Goal: Task Accomplishment & Management: Use online tool/utility

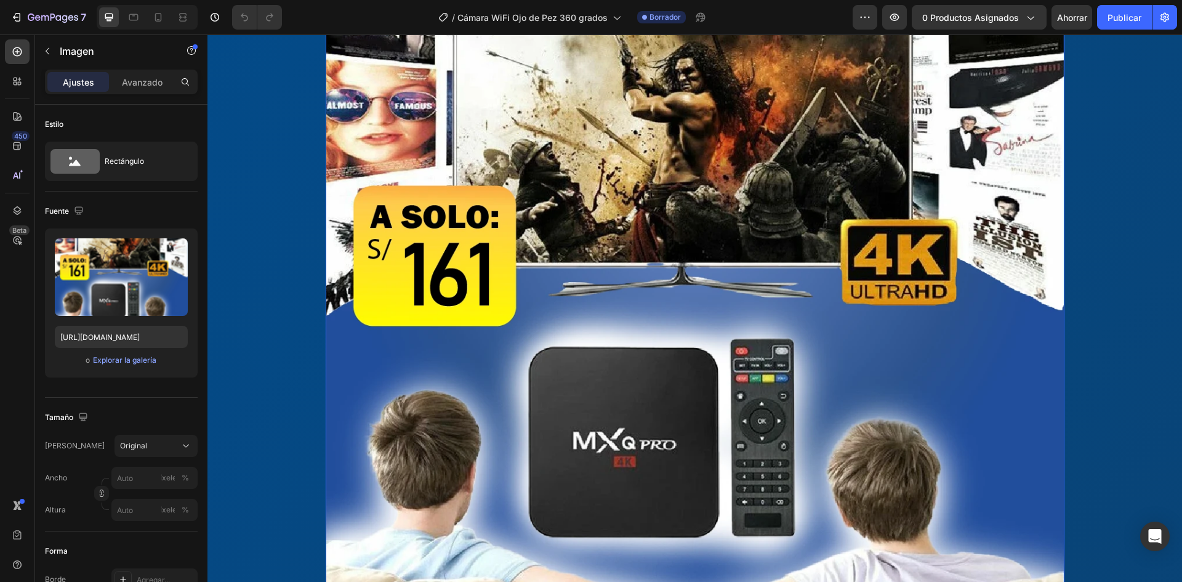
scroll to position [493, 0]
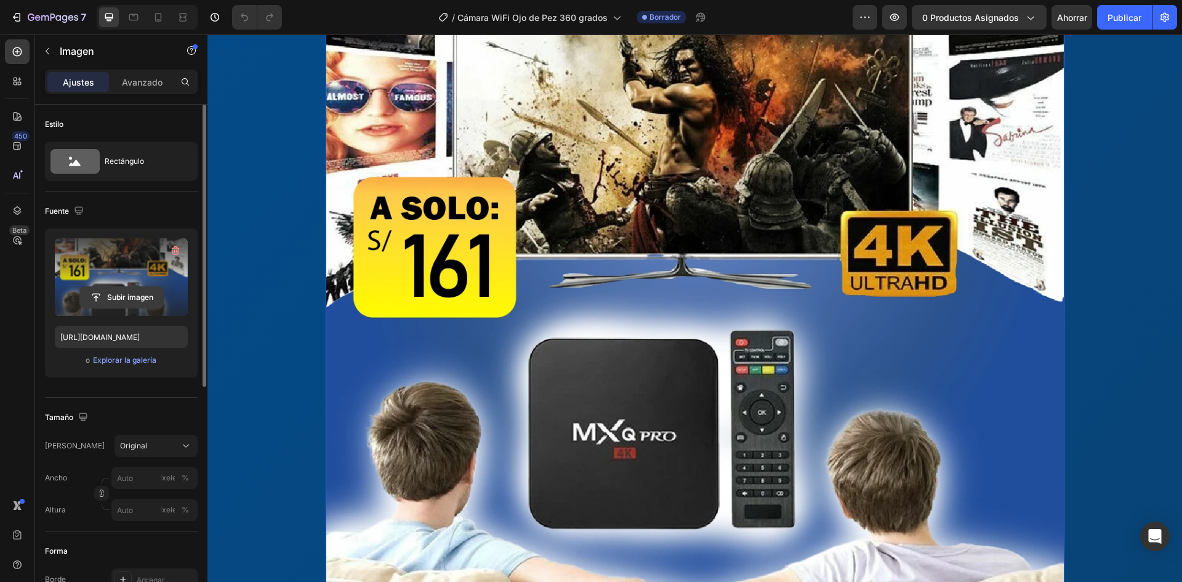
click at [126, 289] on input "file" at bounding box center [121, 297] width 83 height 21
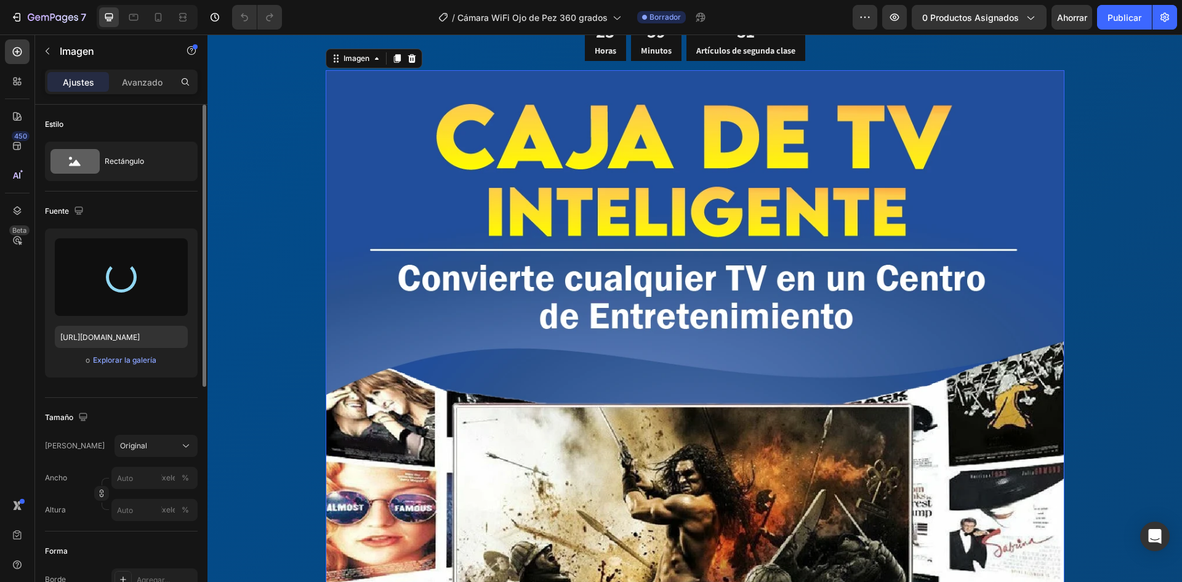
scroll to position [62, 0]
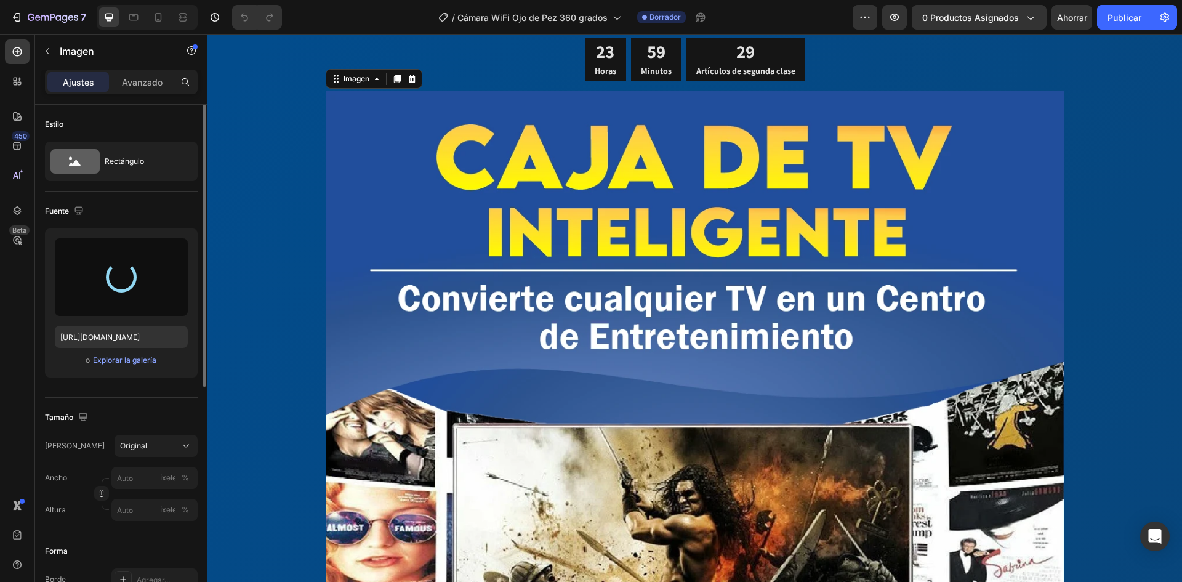
type input "[URL][DOMAIN_NAME]"
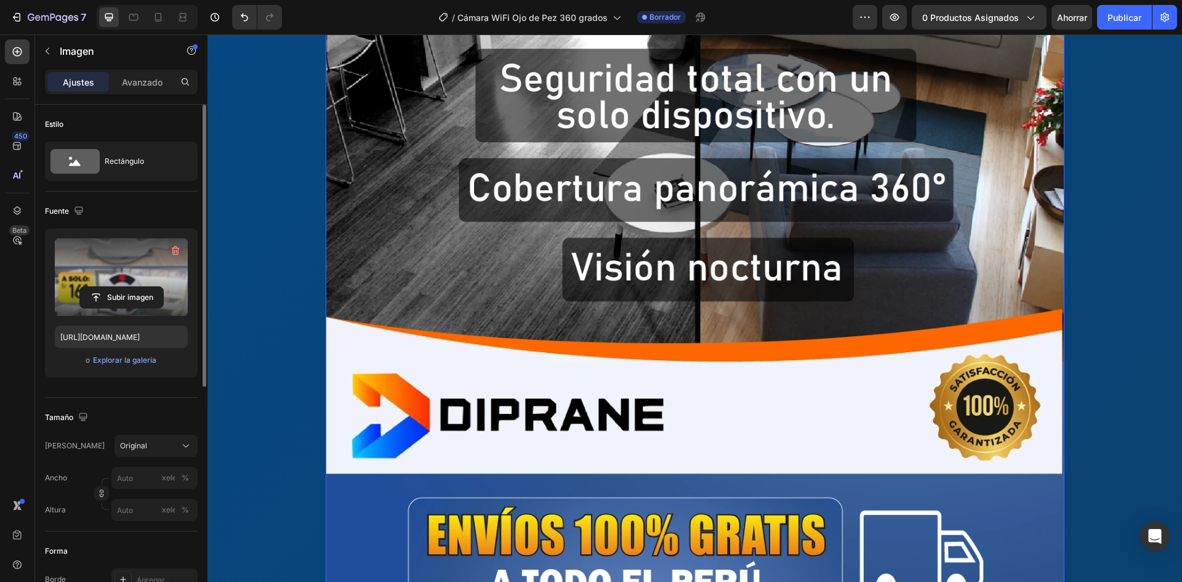
scroll to position [1231, 0]
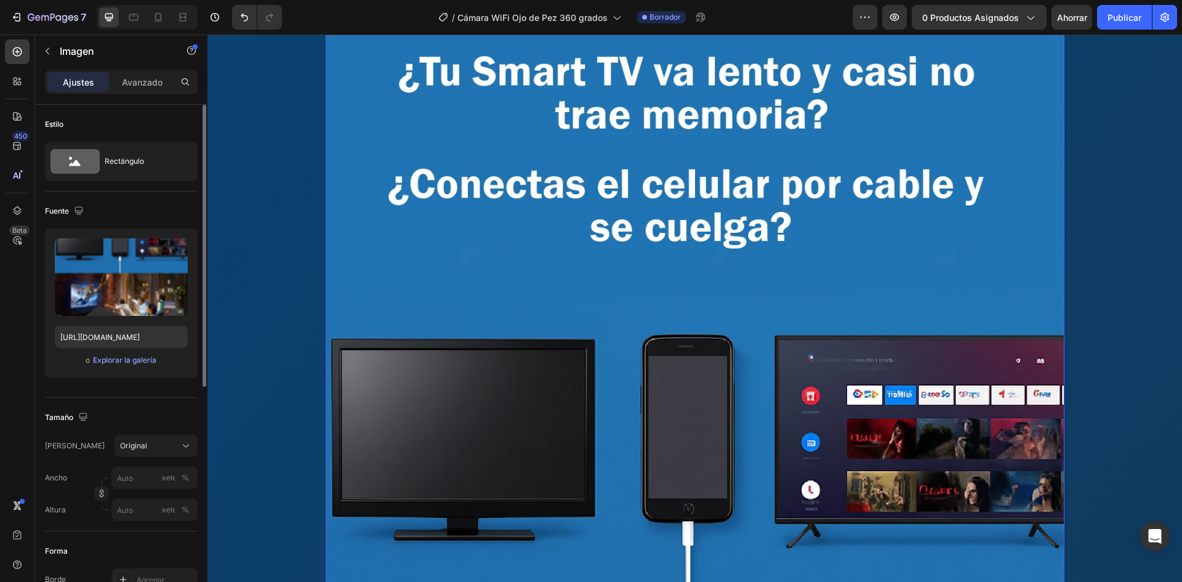
scroll to position [2894, 0]
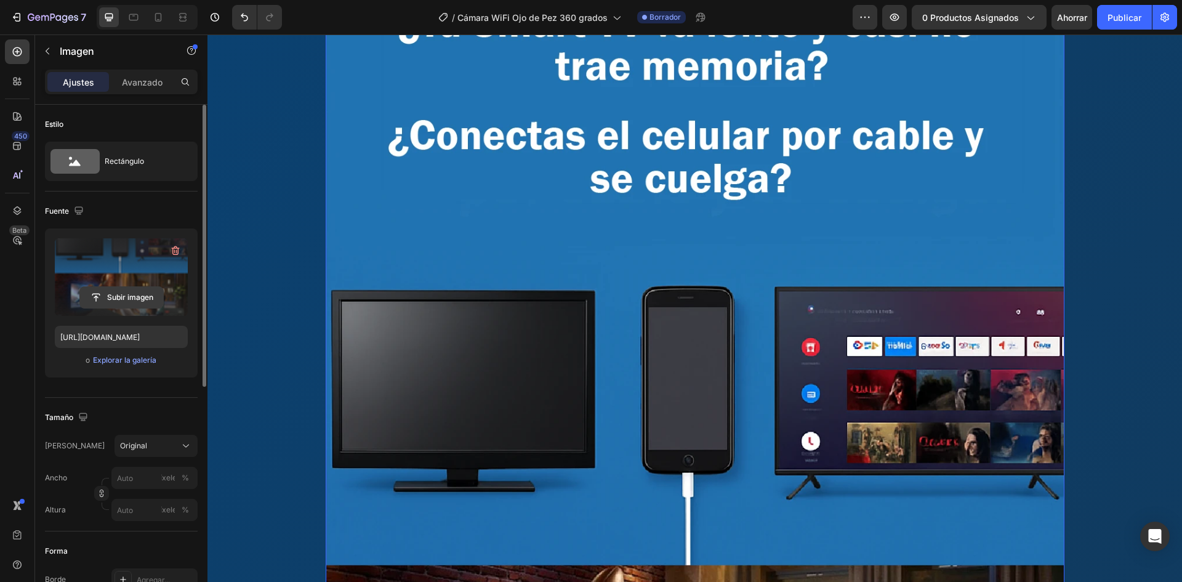
click at [115, 289] on input "file" at bounding box center [121, 297] width 83 height 21
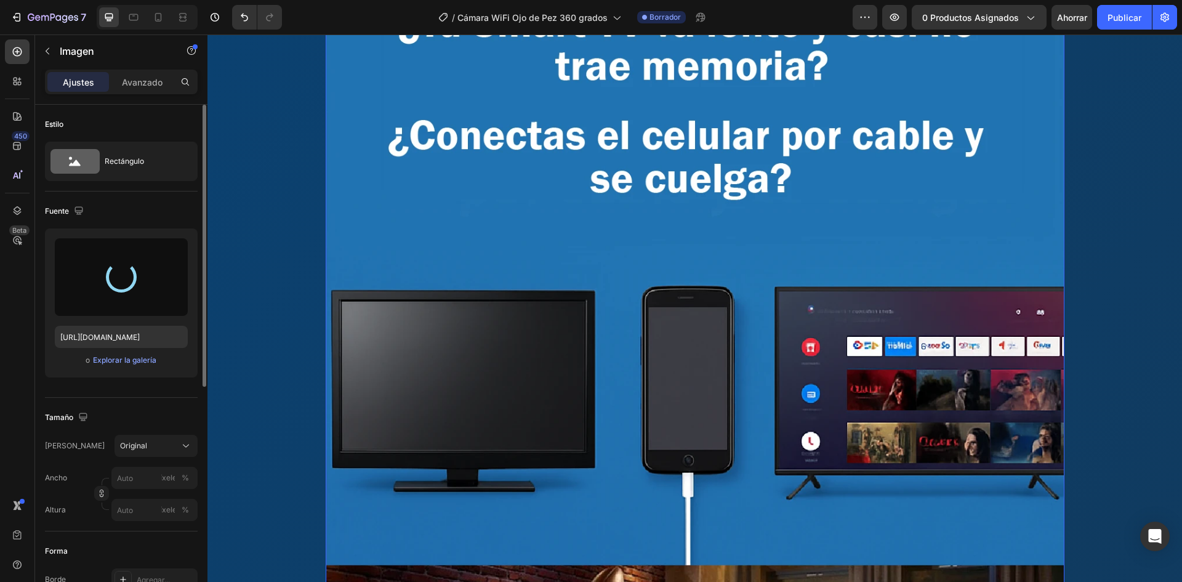
type input "[URL][DOMAIN_NAME]"
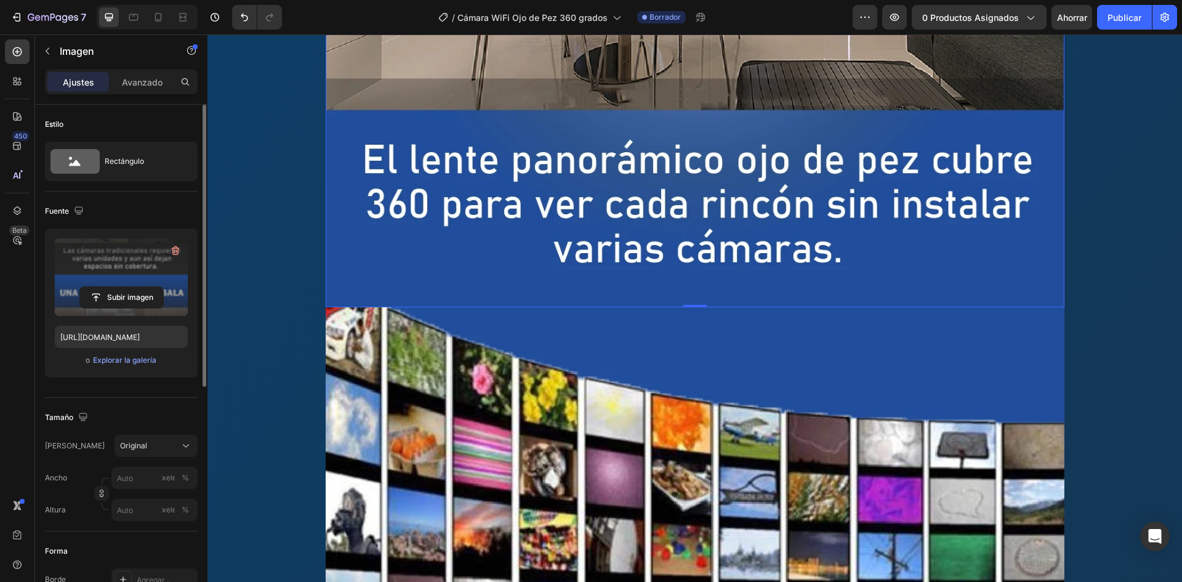
scroll to position [3879, 0]
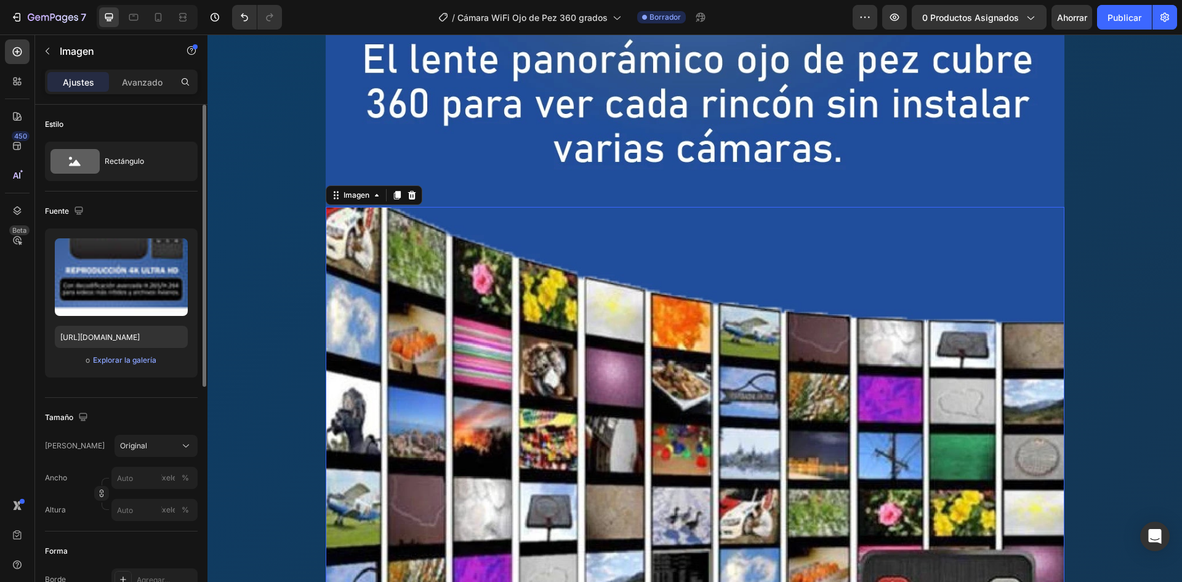
scroll to position [4002, 0]
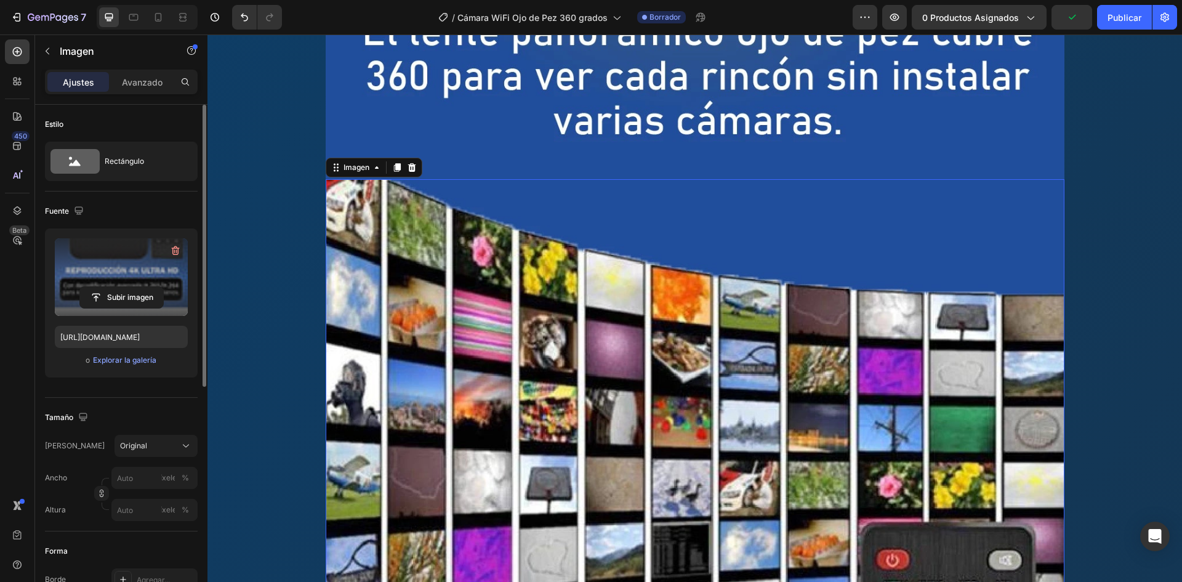
click at [169, 294] on div "Subir imagen" at bounding box center [121, 297] width 133 height 22
click at [156, 295] on input "file" at bounding box center [121, 297] width 83 height 21
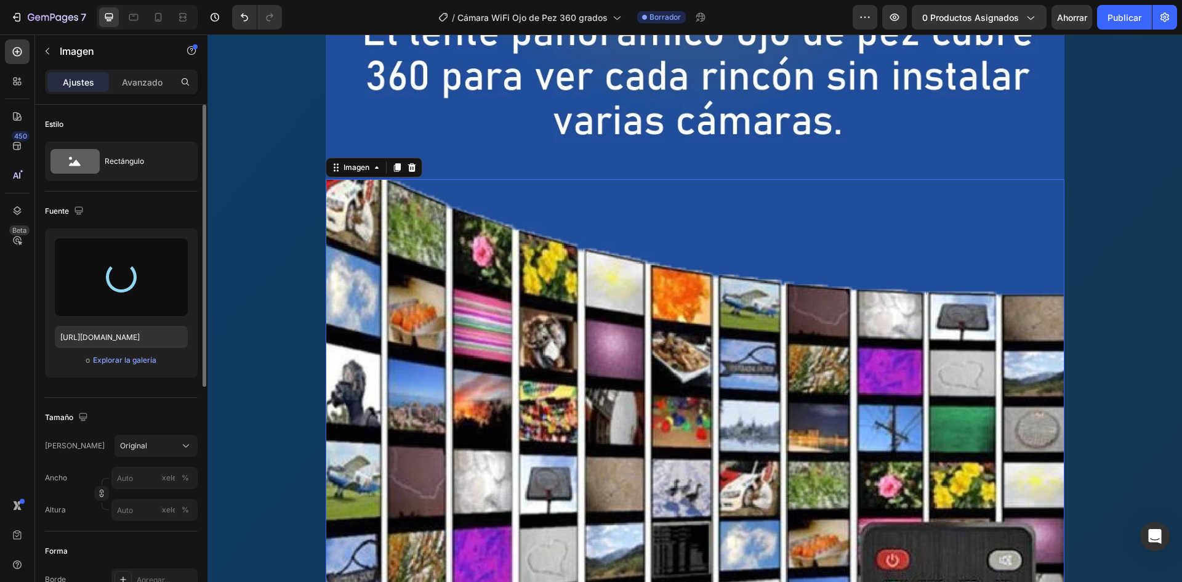
type input "[URL][DOMAIN_NAME]"
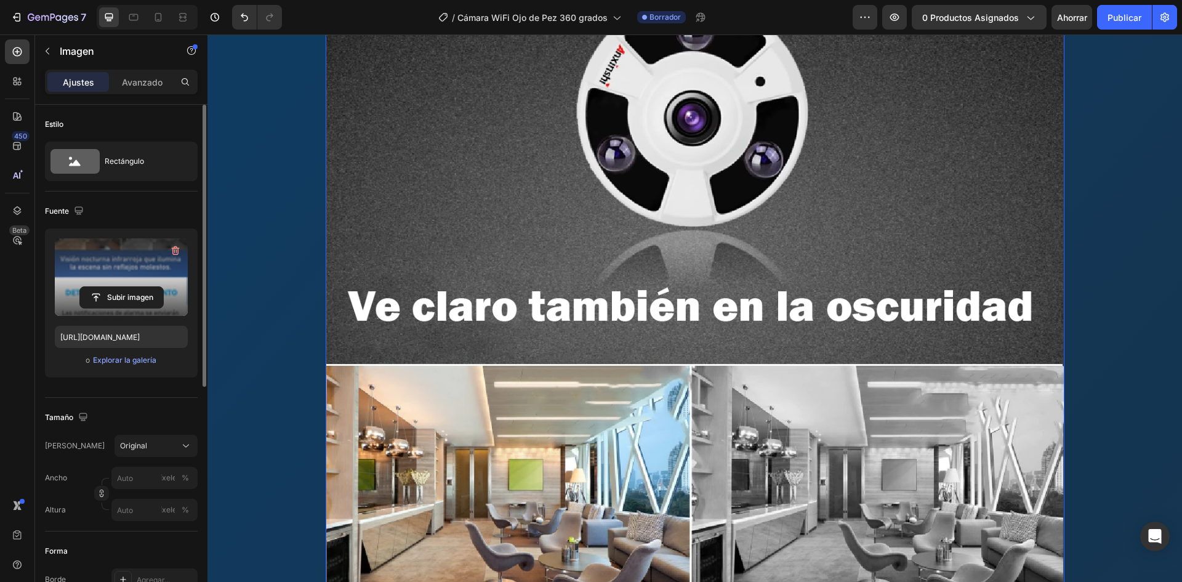
scroll to position [4310, 0]
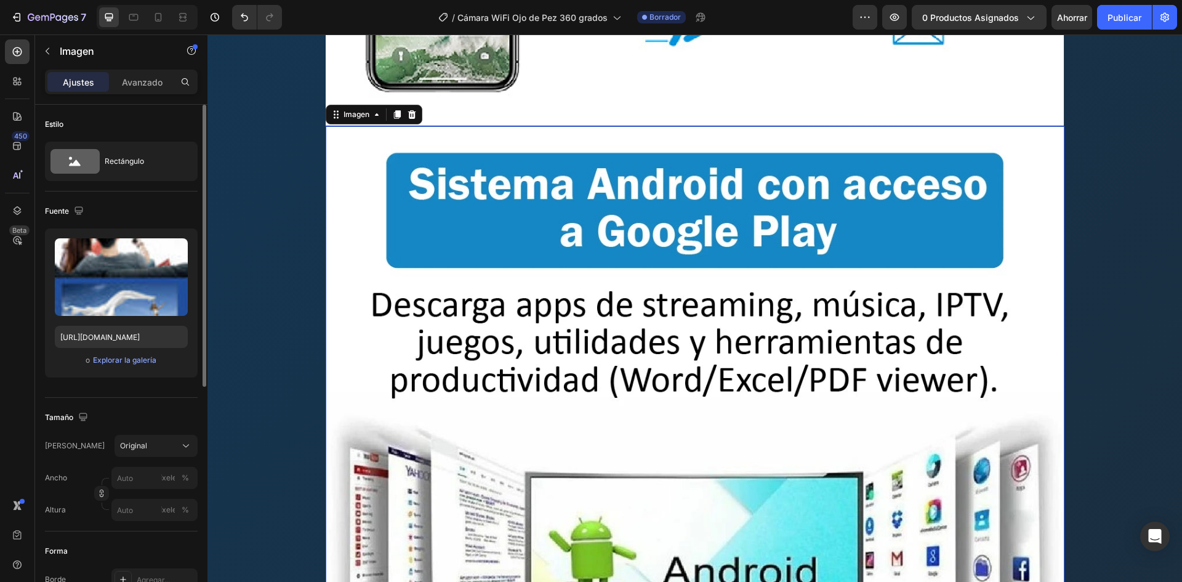
scroll to position [5849, 0]
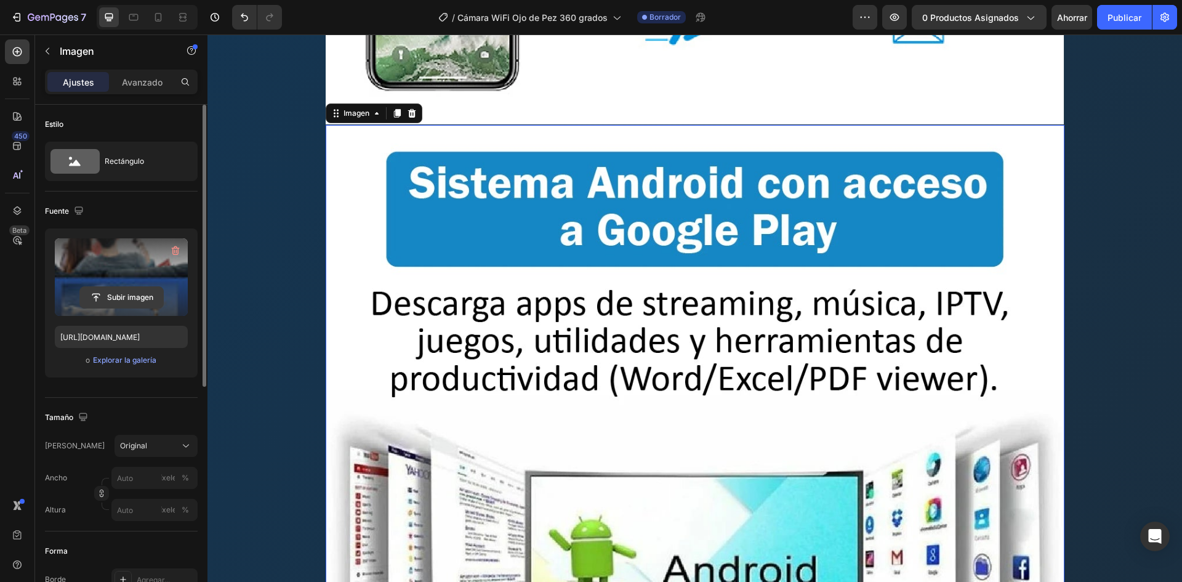
click at [127, 295] on input "file" at bounding box center [121, 297] width 83 height 21
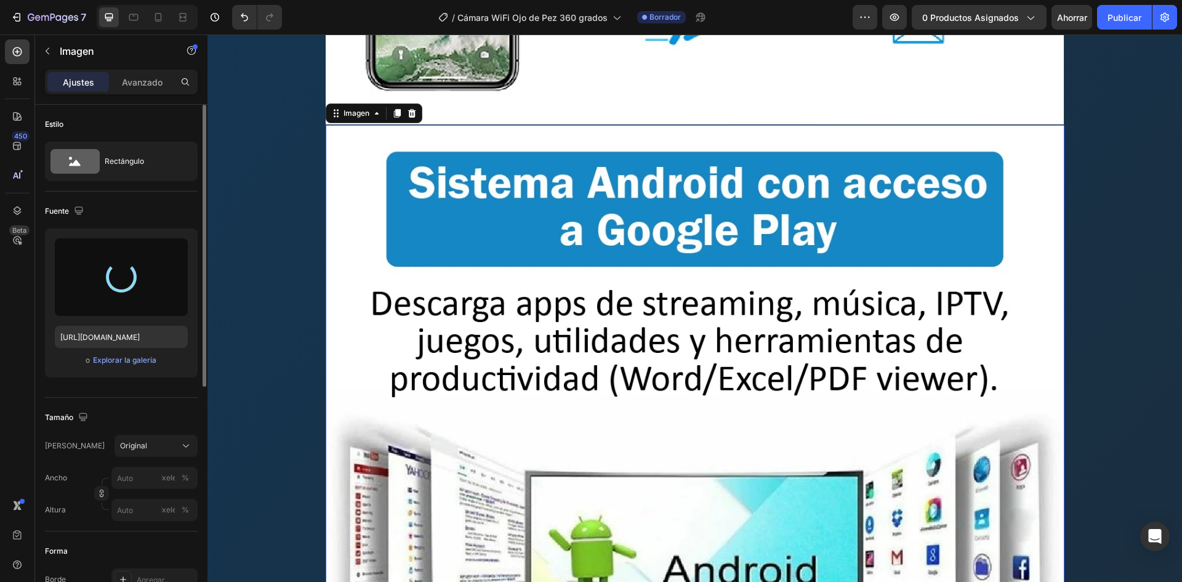
type input "[URL][DOMAIN_NAME]"
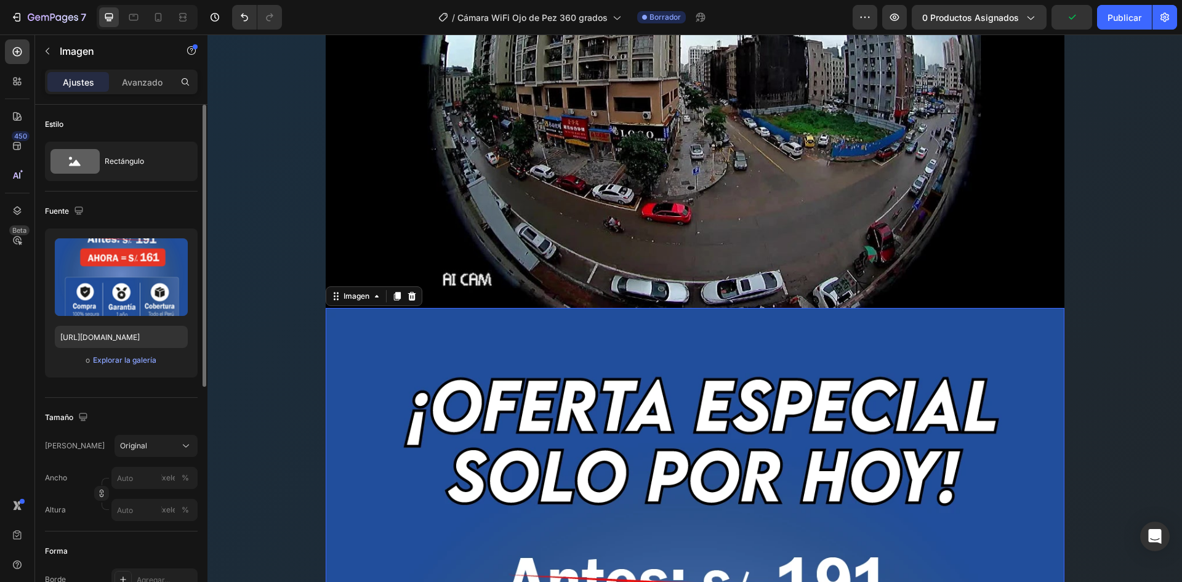
scroll to position [7819, 0]
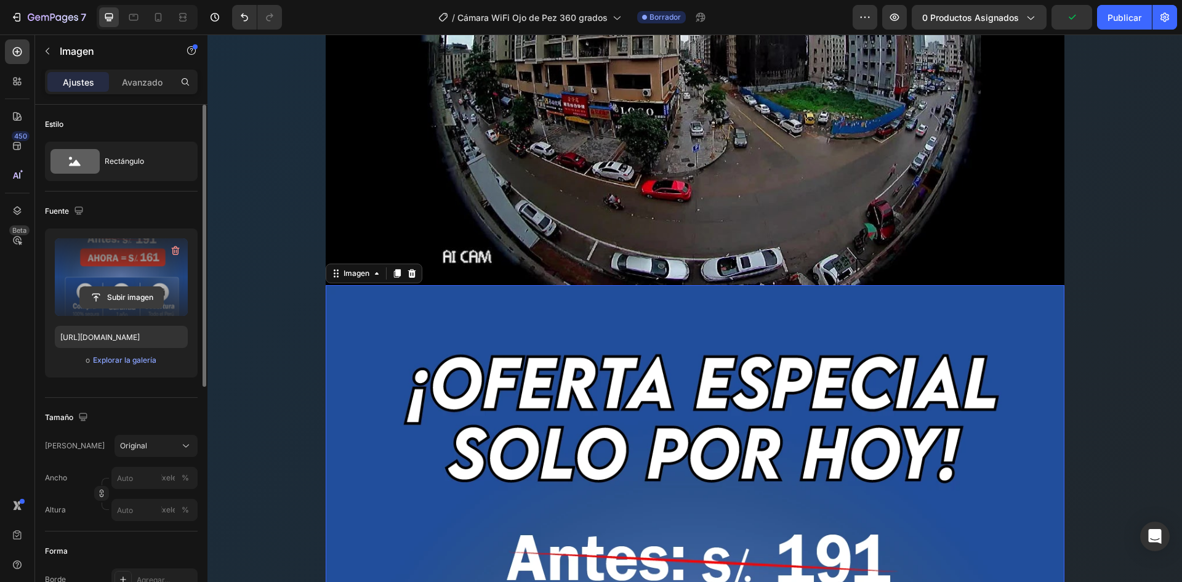
click at [119, 304] on input "file" at bounding box center [121, 297] width 83 height 21
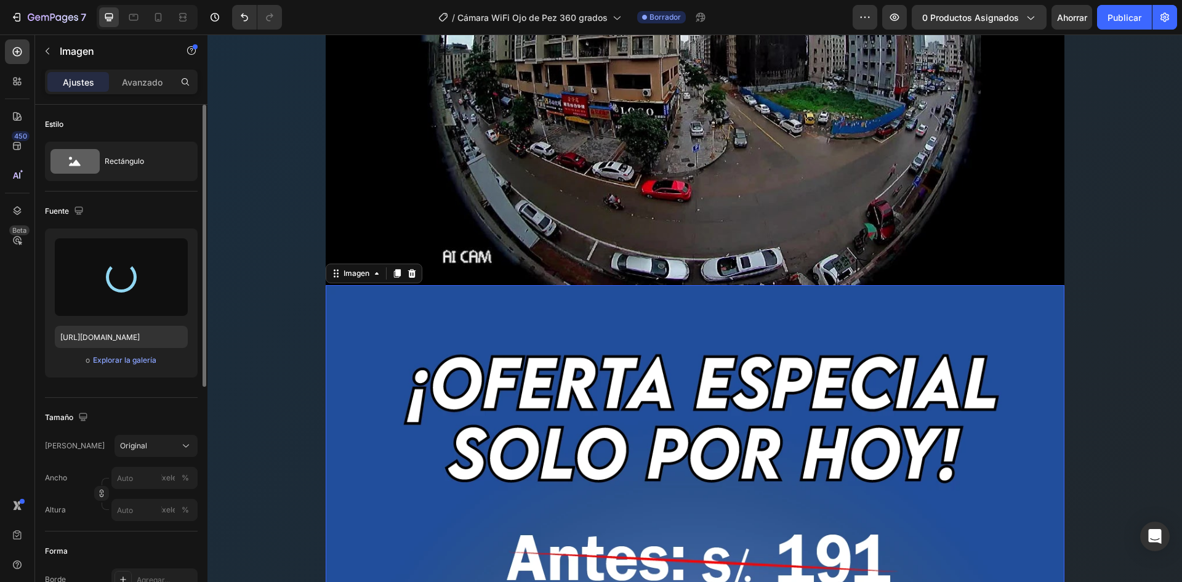
type input "[URL][DOMAIN_NAME]"
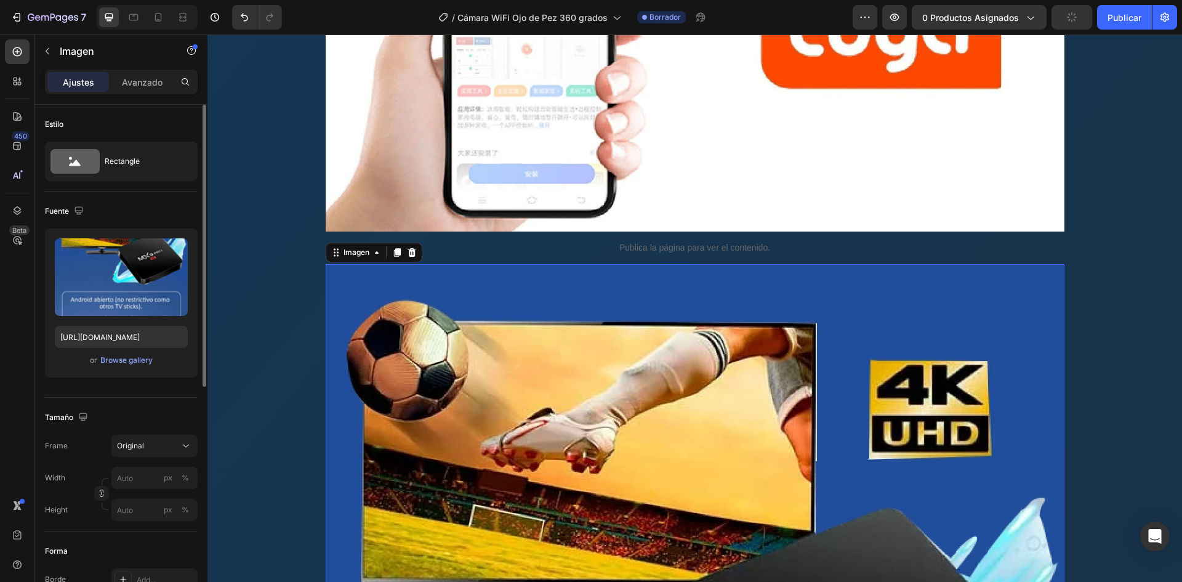
scroll to position [9420, 0]
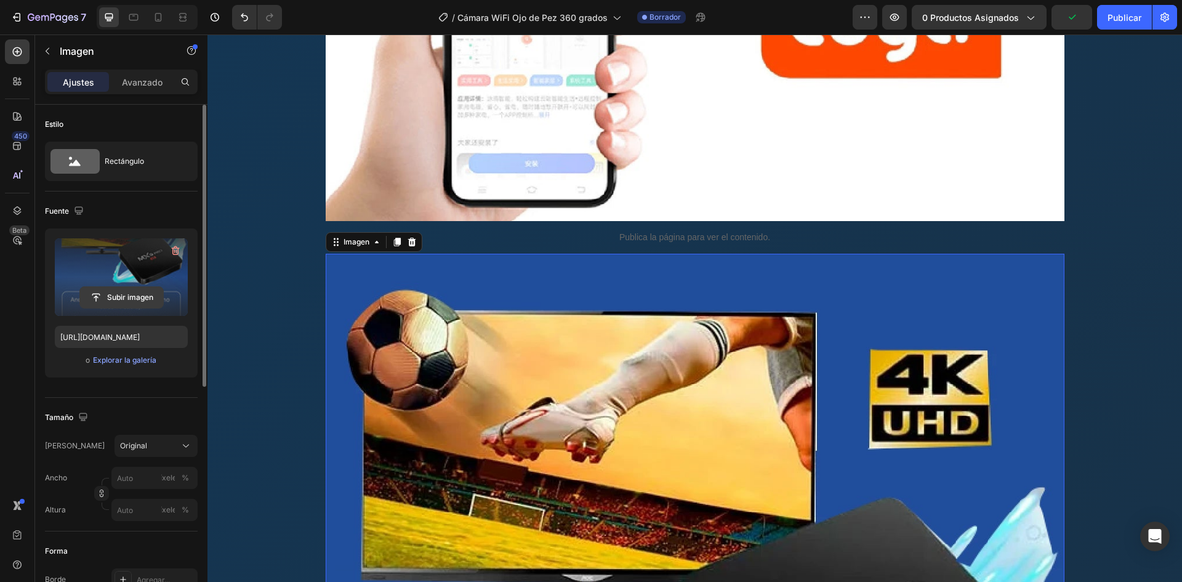
click at [112, 292] on input "file" at bounding box center [121, 297] width 83 height 21
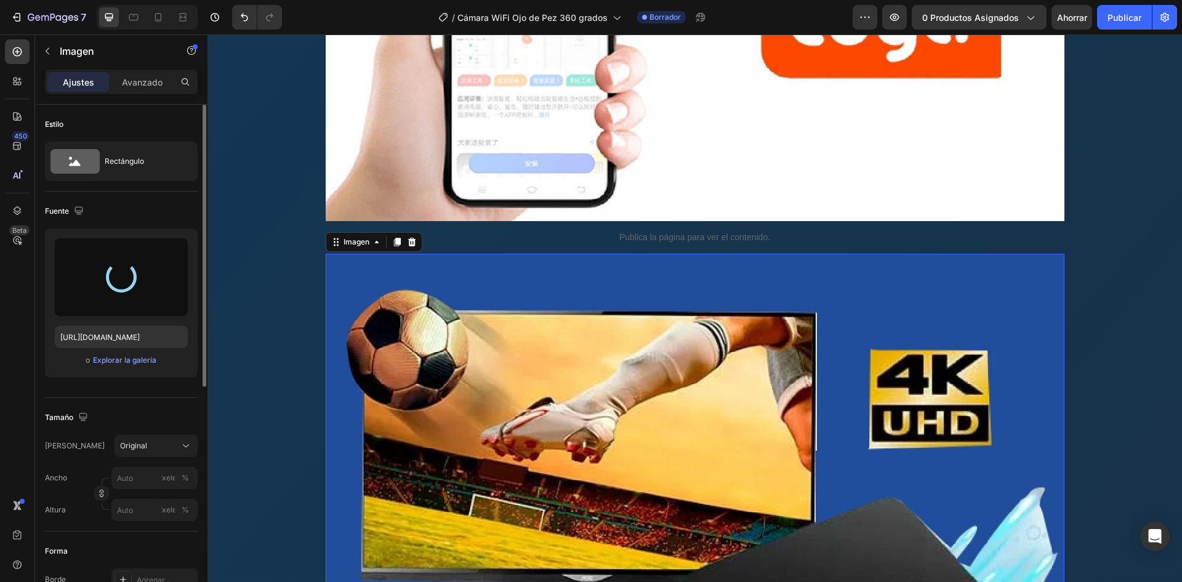
type input "[URL][DOMAIN_NAME]"
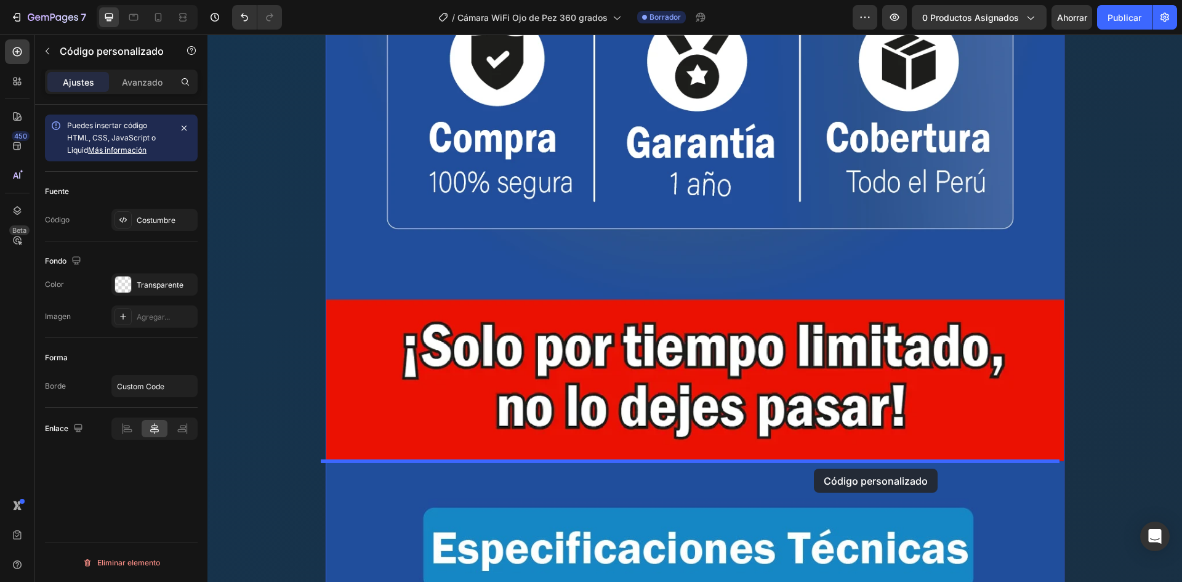
drag, startPoint x: 835, startPoint y: 239, endPoint x: 814, endPoint y: 469, distance: 230.7
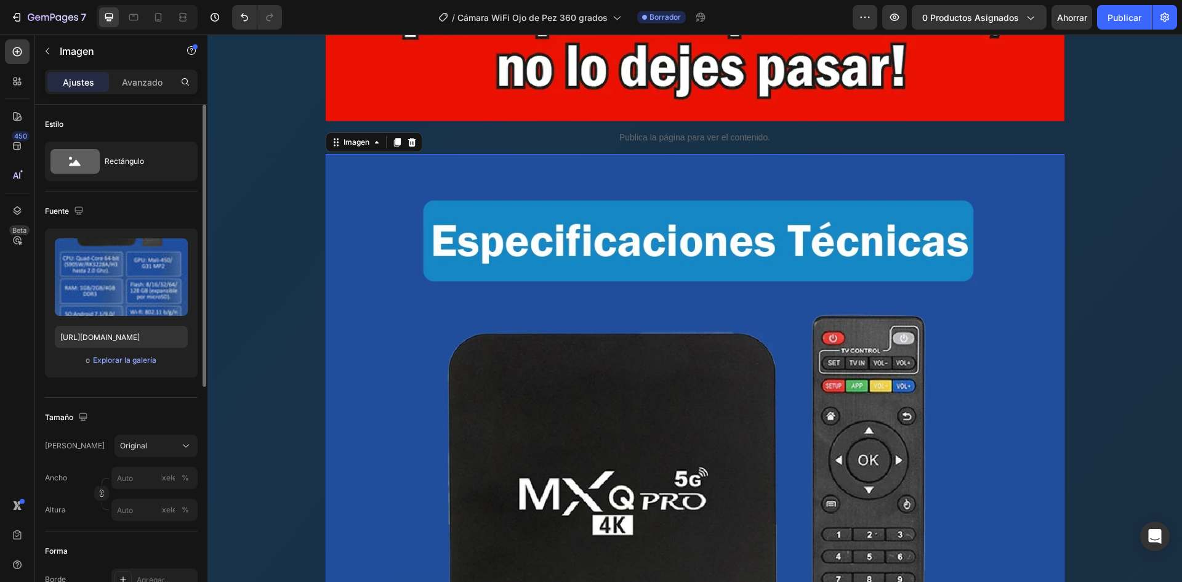
scroll to position [10517, 0]
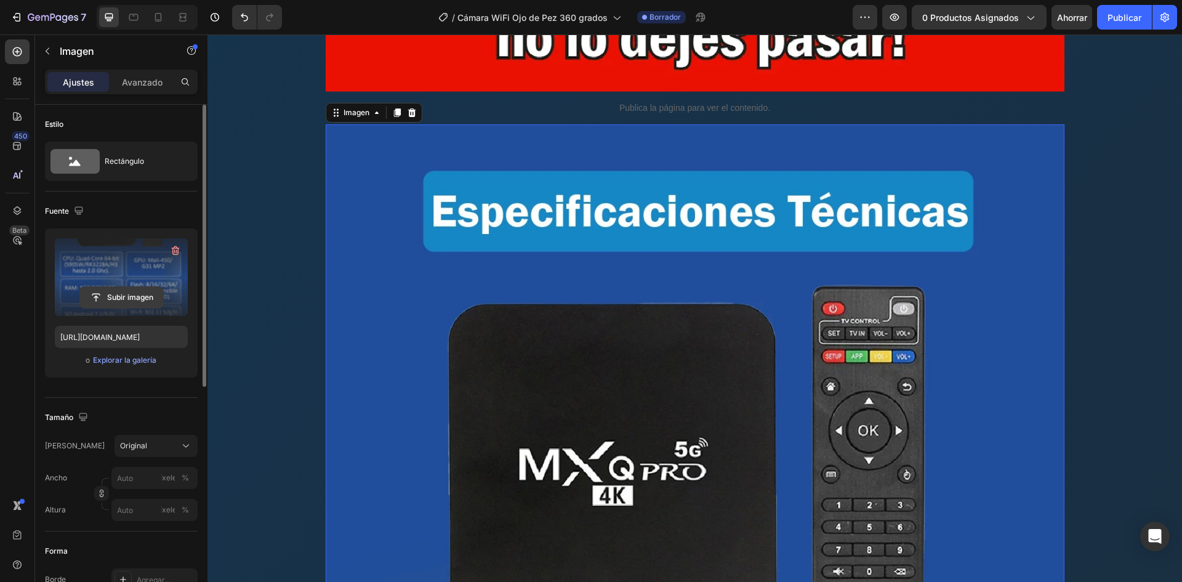
click at [139, 295] on input "file" at bounding box center [121, 297] width 83 height 21
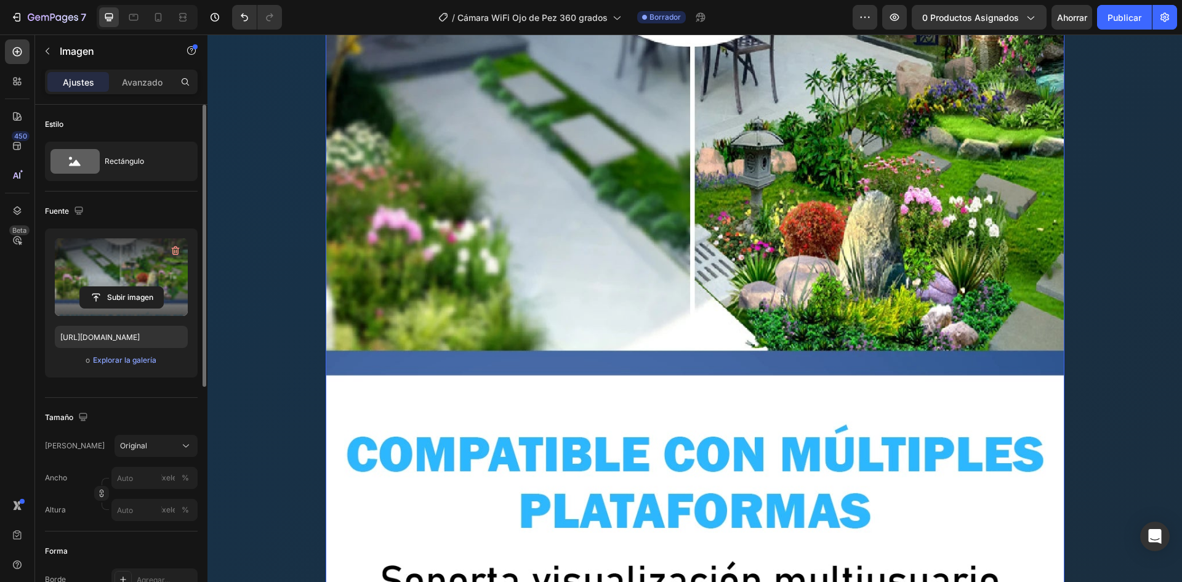
scroll to position [11440, 0]
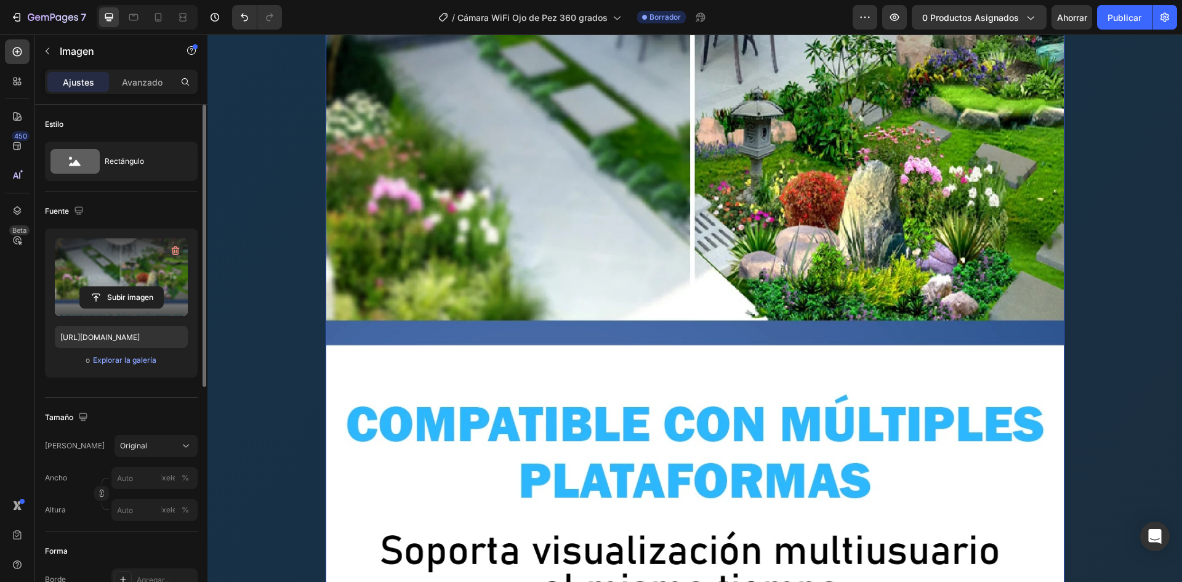
click at [810, 465] on img at bounding box center [695, 196] width 739 height 1991
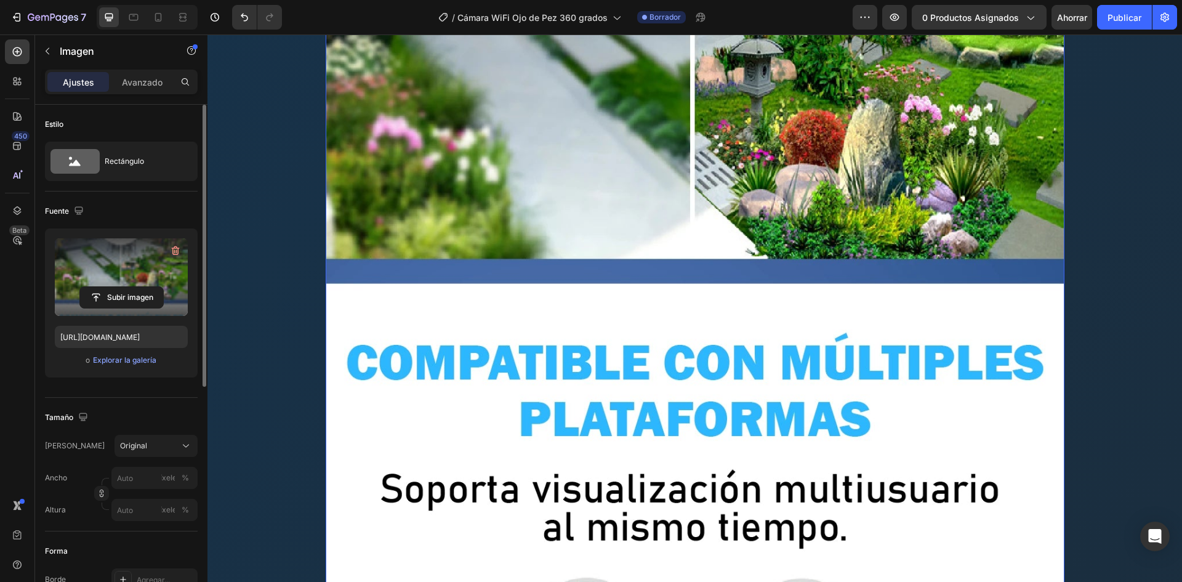
click at [809, 465] on img at bounding box center [695, 134] width 739 height 1991
click at [134, 293] on input "file" at bounding box center [121, 297] width 83 height 21
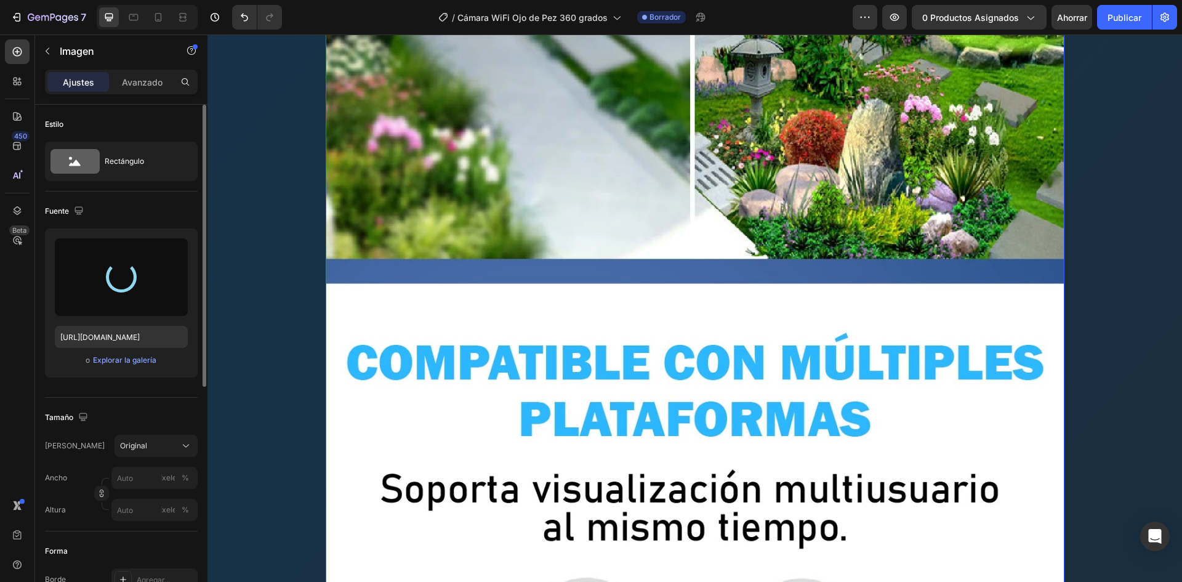
type input "[URL][DOMAIN_NAME]"
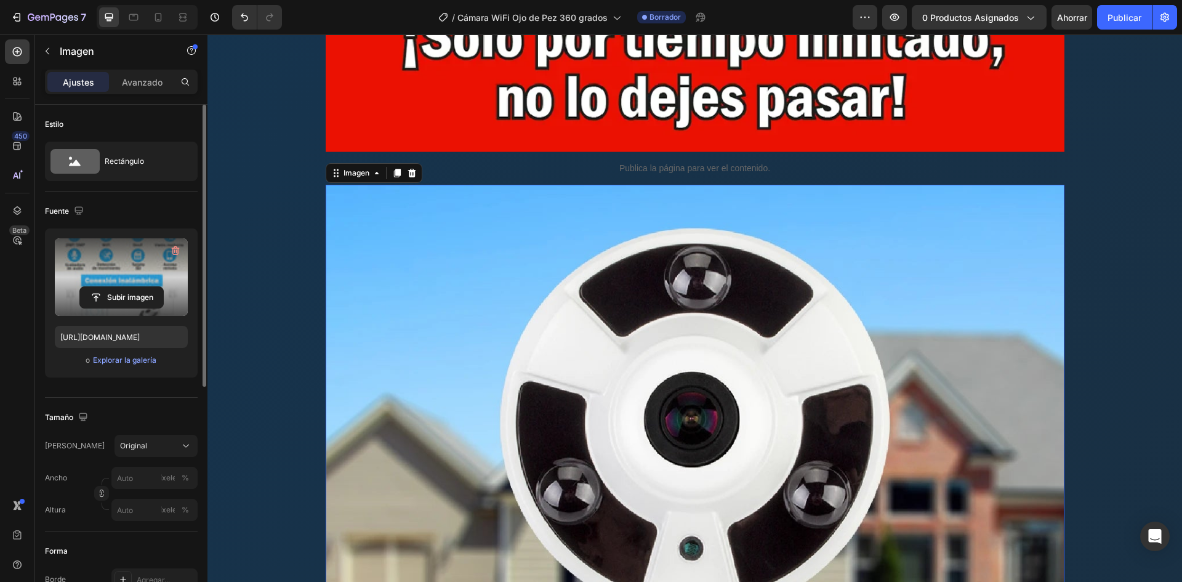
scroll to position [10455, 0]
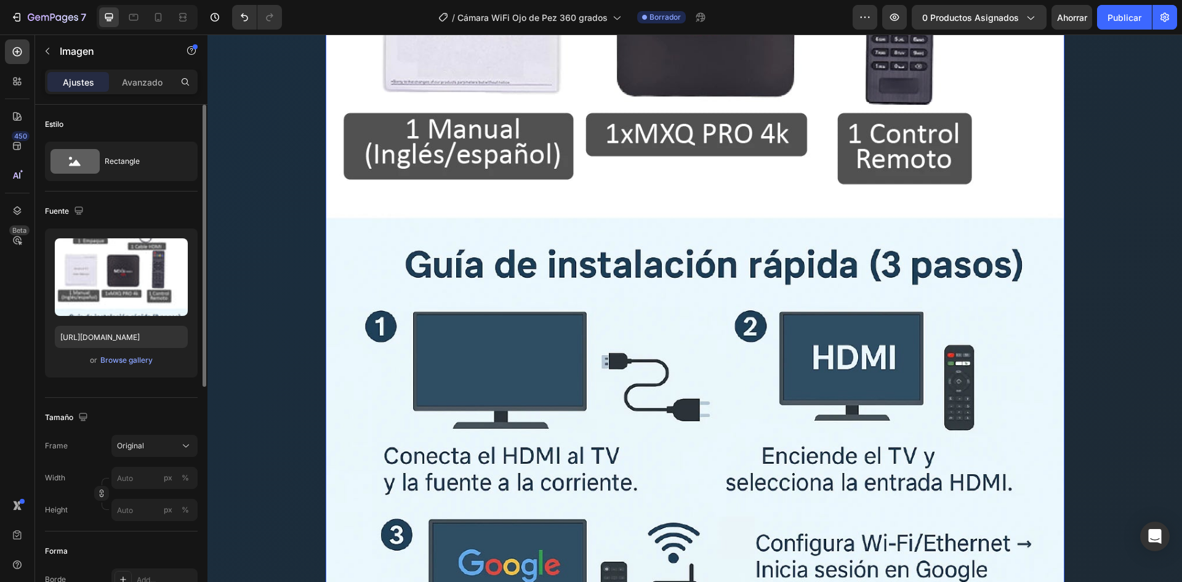
click at [892, 441] on img at bounding box center [695, 43] width 739 height 1319
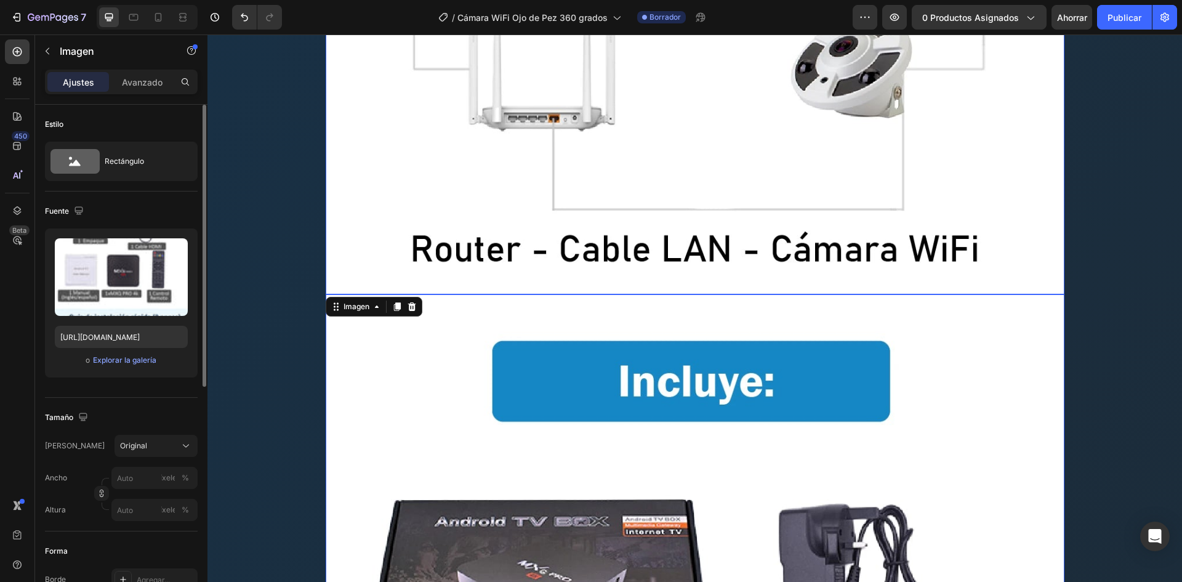
scroll to position [11933, 0]
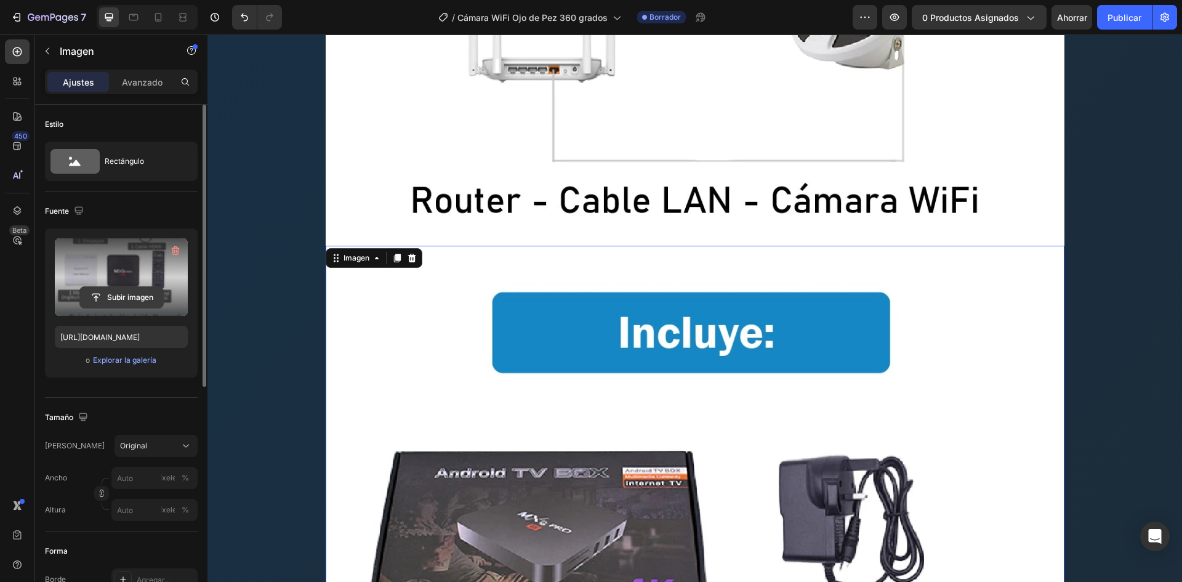
click at [115, 290] on input "file" at bounding box center [121, 297] width 83 height 21
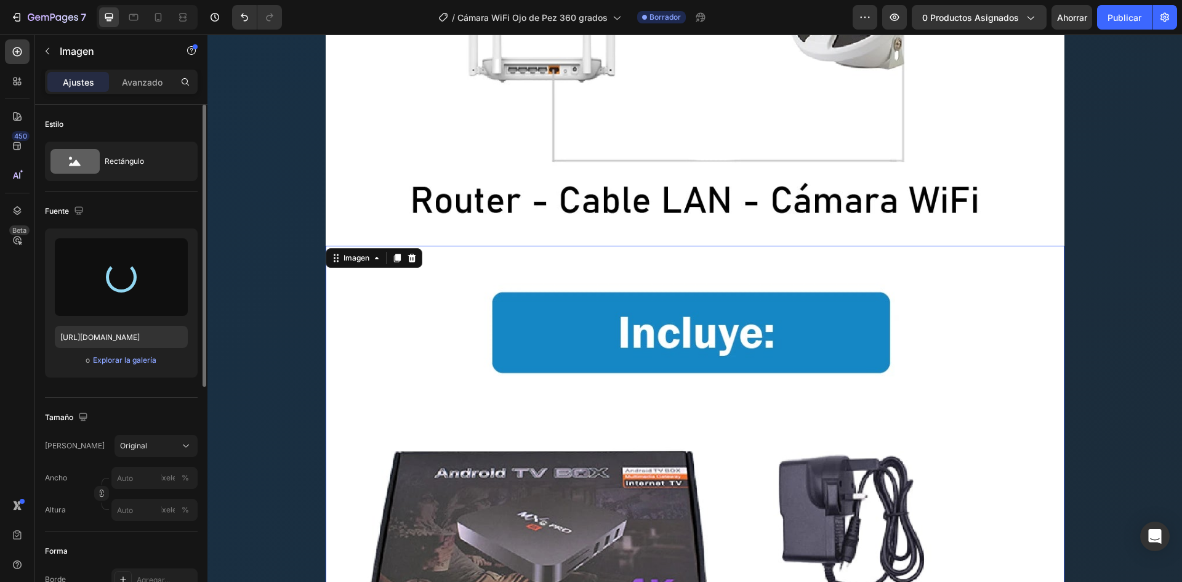
type input "[URL][DOMAIN_NAME]"
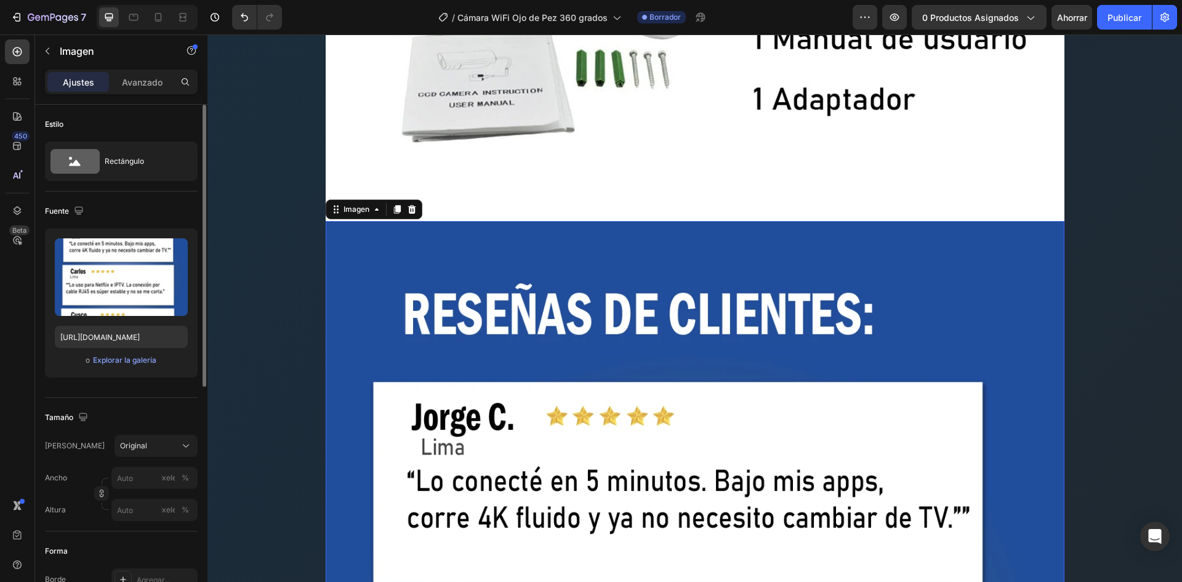
scroll to position [13534, 0]
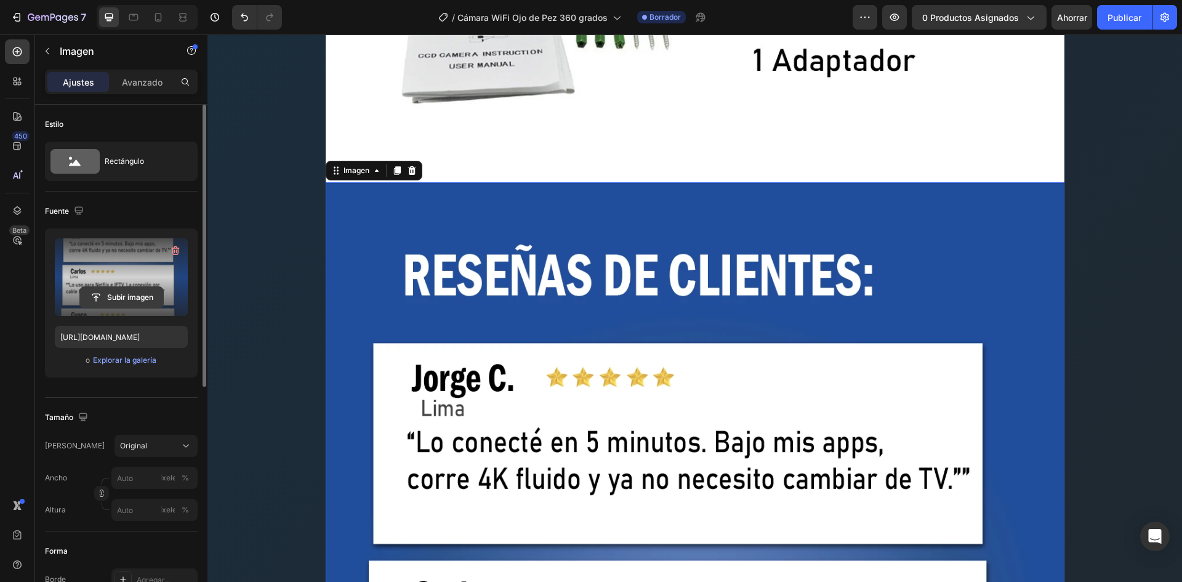
click at [163, 299] on input "file" at bounding box center [121, 297] width 83 height 21
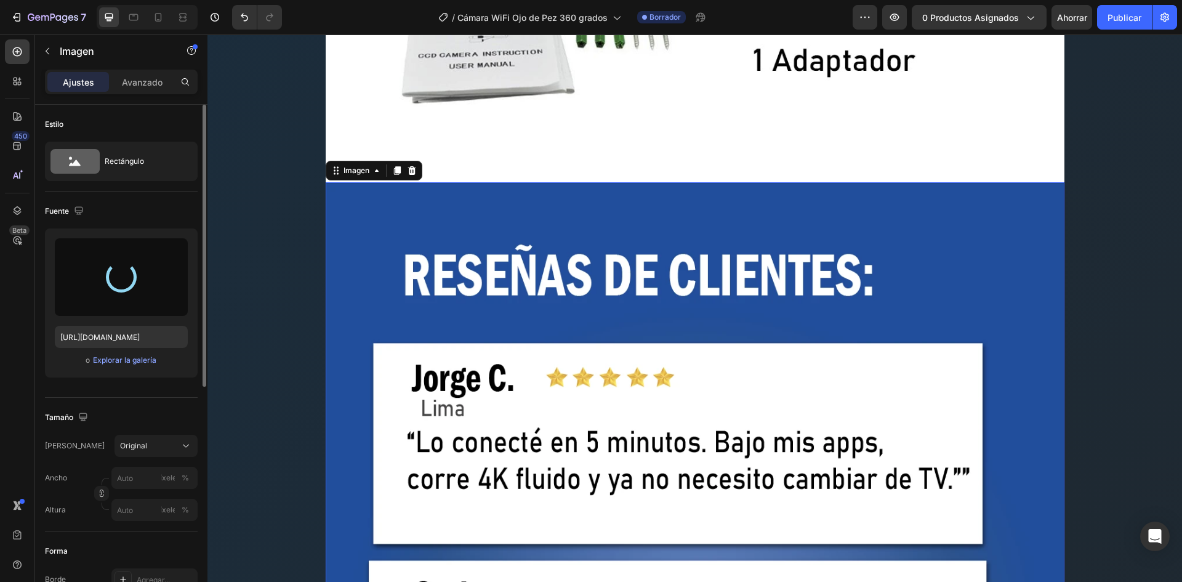
type input "[URL][DOMAIN_NAME]"
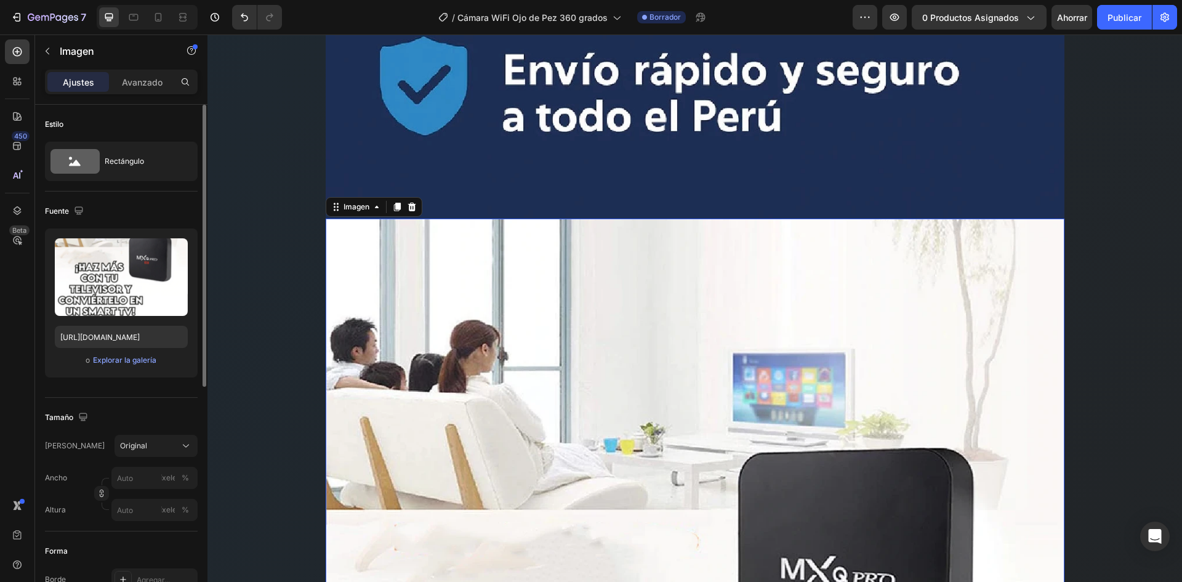
scroll to position [16735, 0]
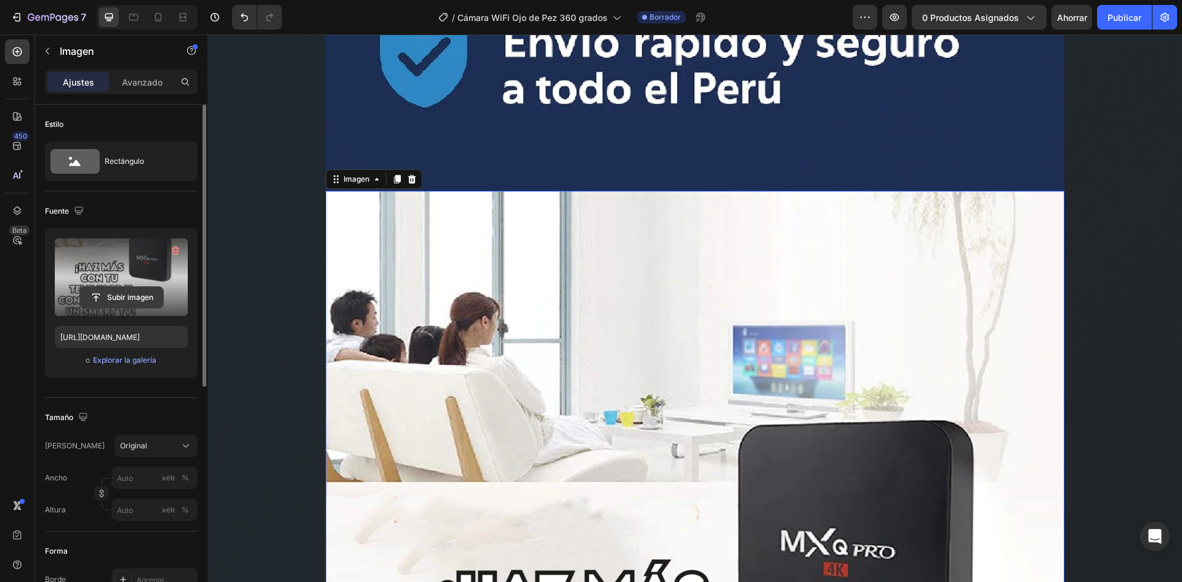
click at [127, 291] on input "file" at bounding box center [121, 297] width 83 height 21
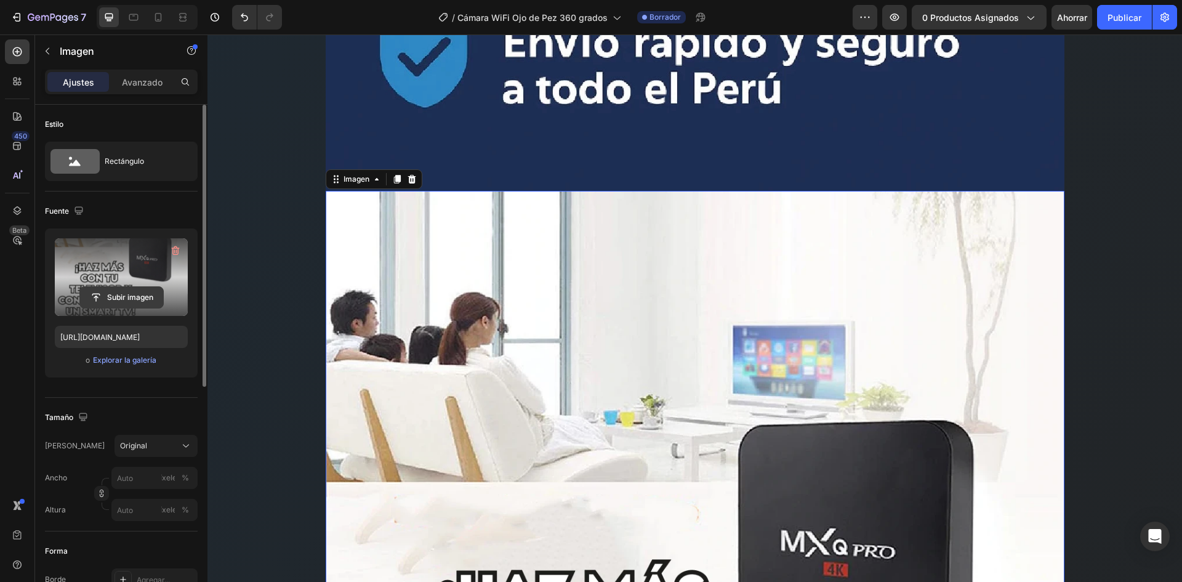
click at [142, 304] on input "file" at bounding box center [121, 297] width 83 height 21
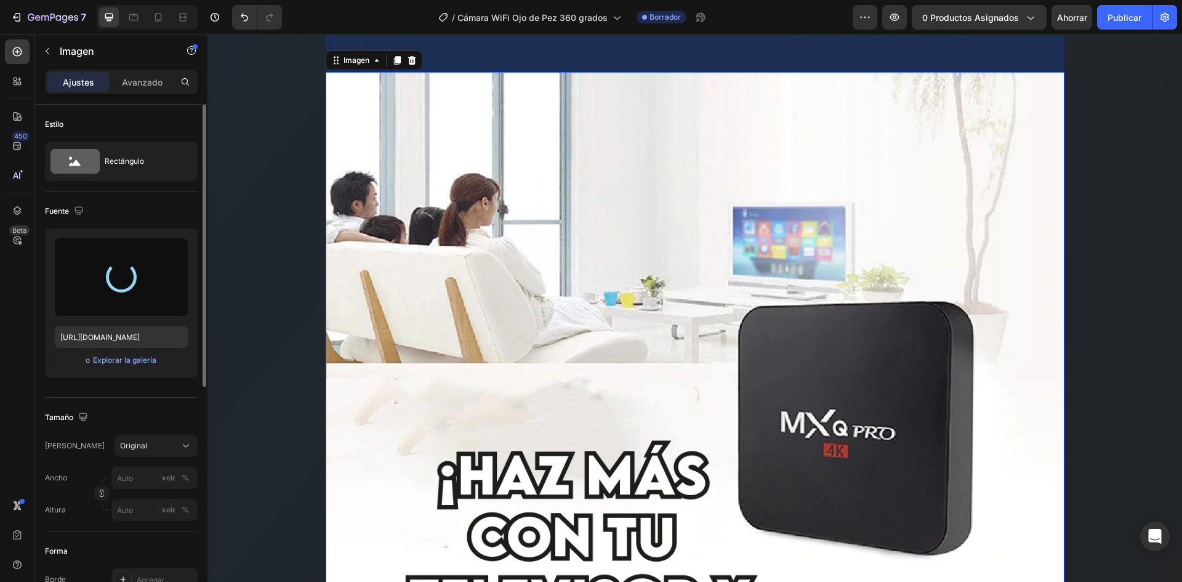
scroll to position [16858, 0]
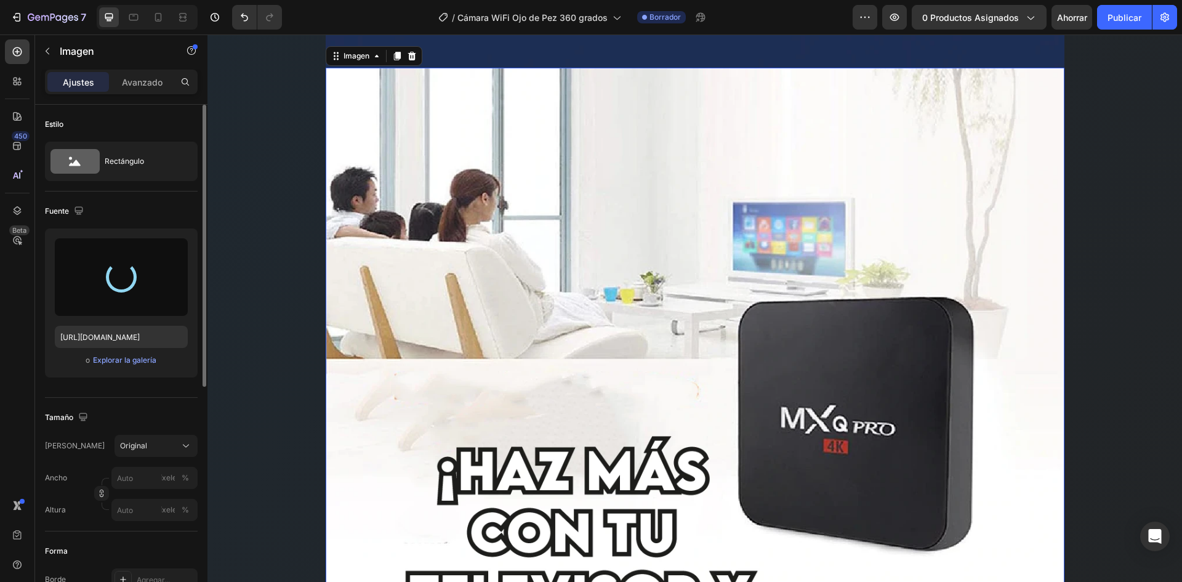
type input "[URL][DOMAIN_NAME]"
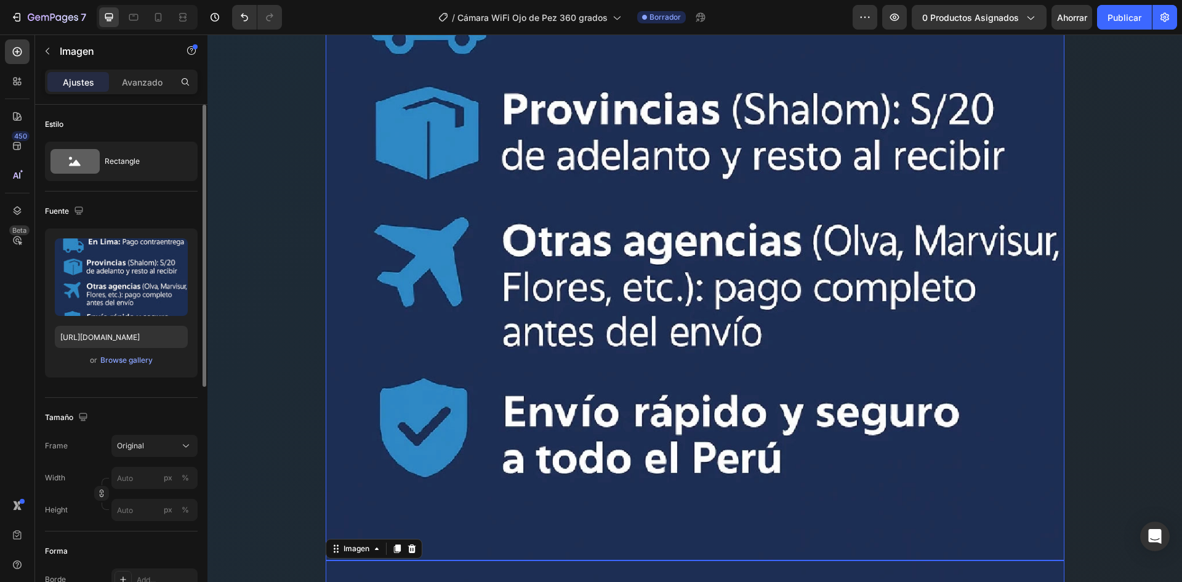
click at [722, 389] on img at bounding box center [695, 191] width 739 height 737
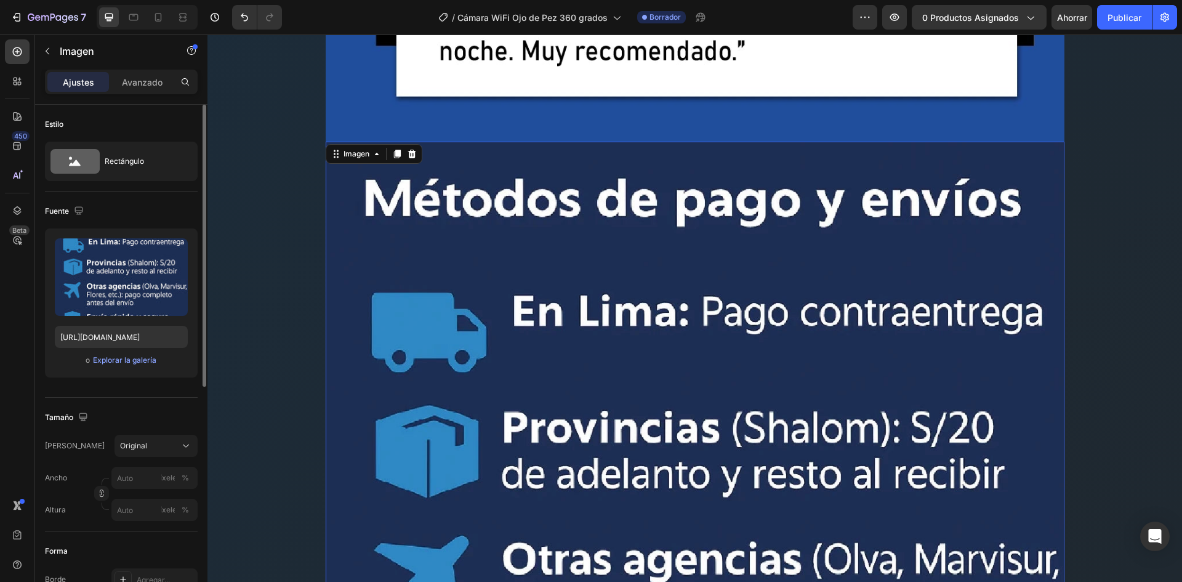
scroll to position [15996, 0]
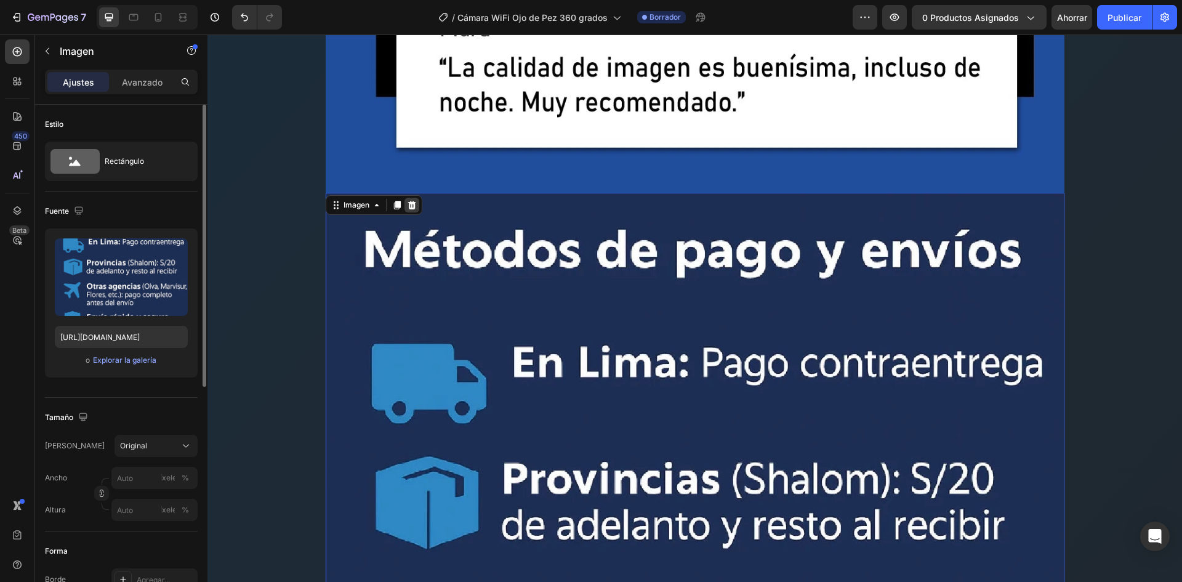
click at [408, 208] on icon at bounding box center [412, 205] width 8 height 9
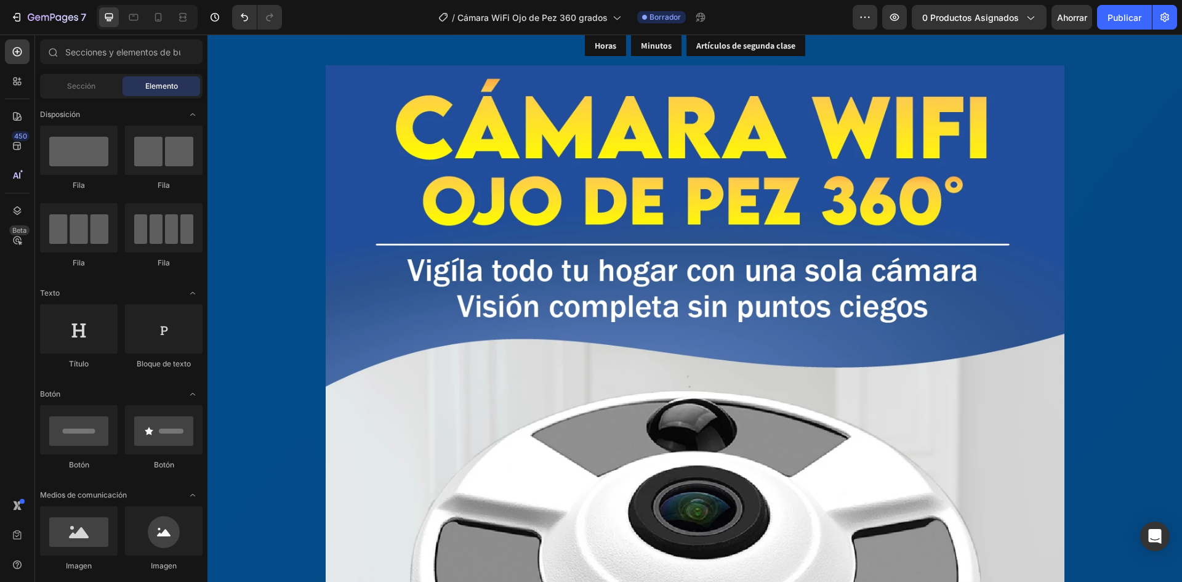
scroll to position [65, 0]
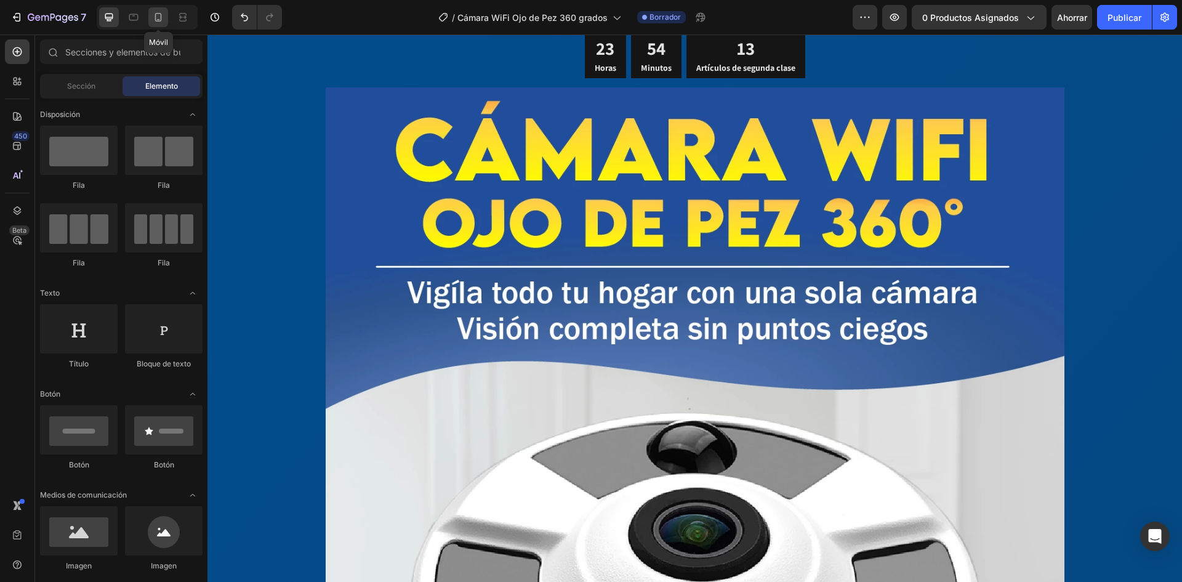
click at [152, 18] on icon at bounding box center [158, 17] width 12 height 12
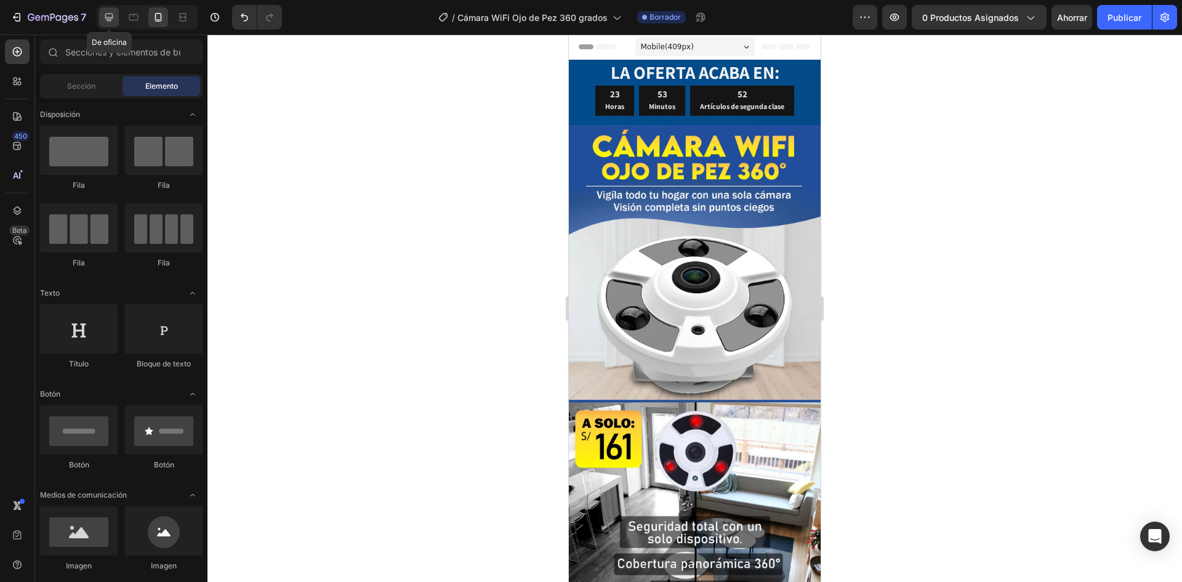
click at [116, 19] on div at bounding box center [109, 17] width 20 height 20
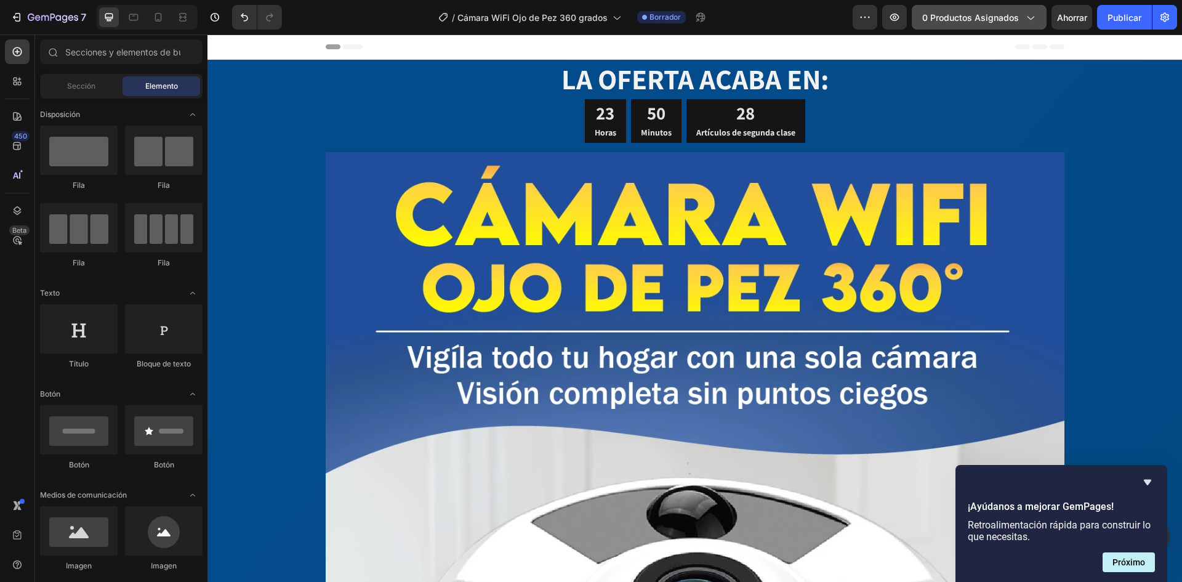
click at [957, 25] on button "0 productos asignados" at bounding box center [979, 17] width 135 height 25
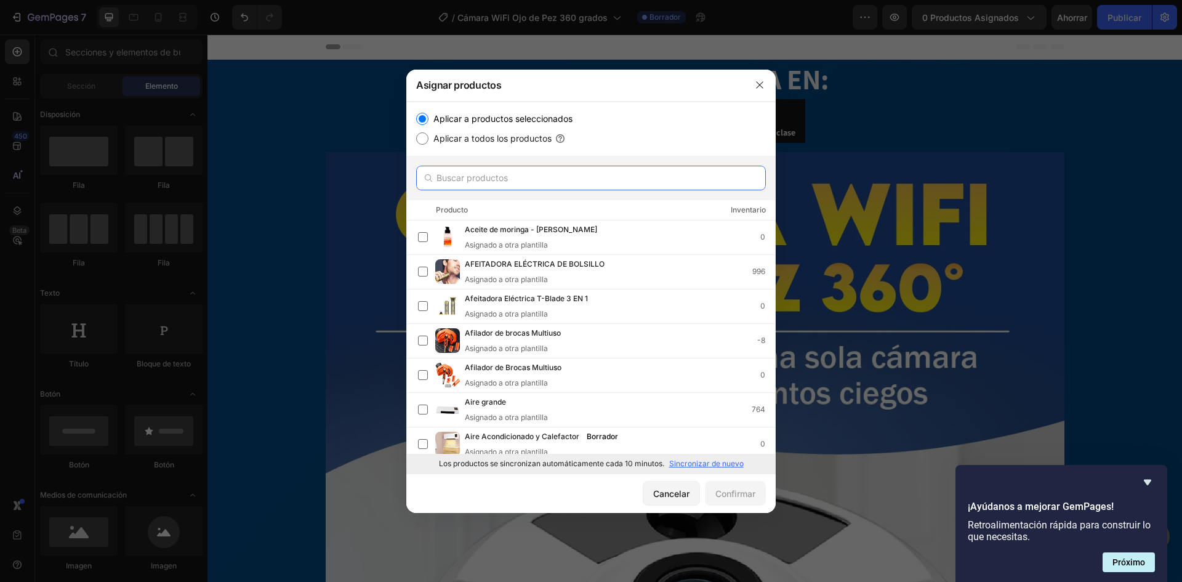
click at [611, 176] on input "text" at bounding box center [591, 178] width 350 height 25
click at [429, 139] on label "Aplicar a todos los productos" at bounding box center [490, 138] width 123 height 15
click at [429, 139] on input "Aplicar a todos los productos" at bounding box center [422, 138] width 12 height 12
radio input "true"
click at [473, 176] on input "text" at bounding box center [591, 178] width 350 height 25
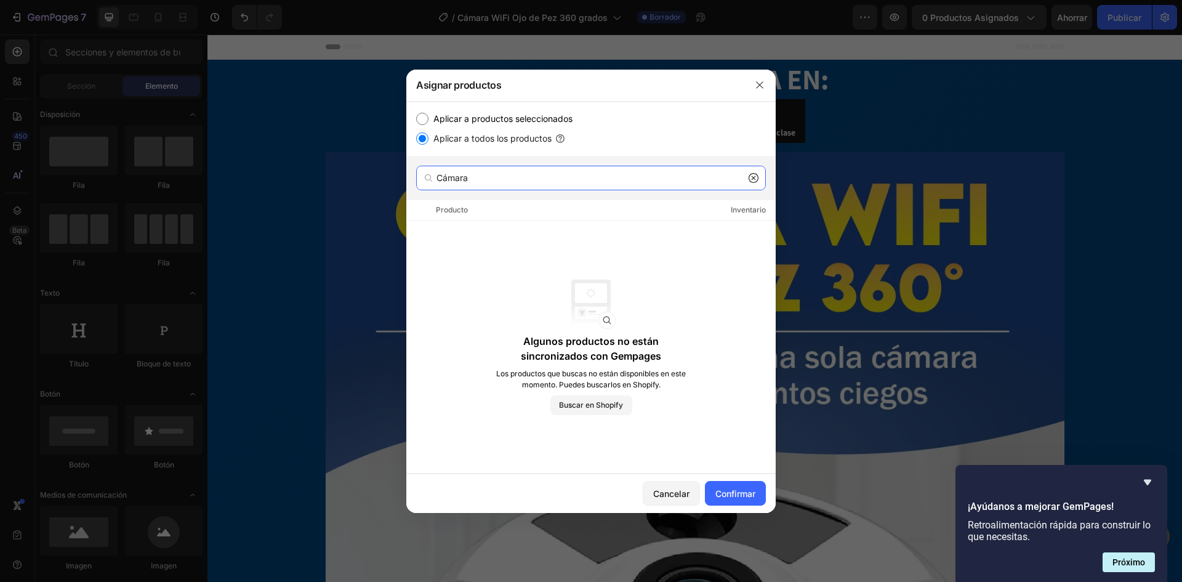
type input "Cámara"
click at [425, 118] on input "Aplicar a productos seleccionados" at bounding box center [422, 119] width 12 height 12
radio input "true"
click at [504, 183] on input "Cámara" at bounding box center [591, 178] width 350 height 25
drag, startPoint x: 494, startPoint y: 182, endPoint x: 438, endPoint y: 177, distance: 56.8
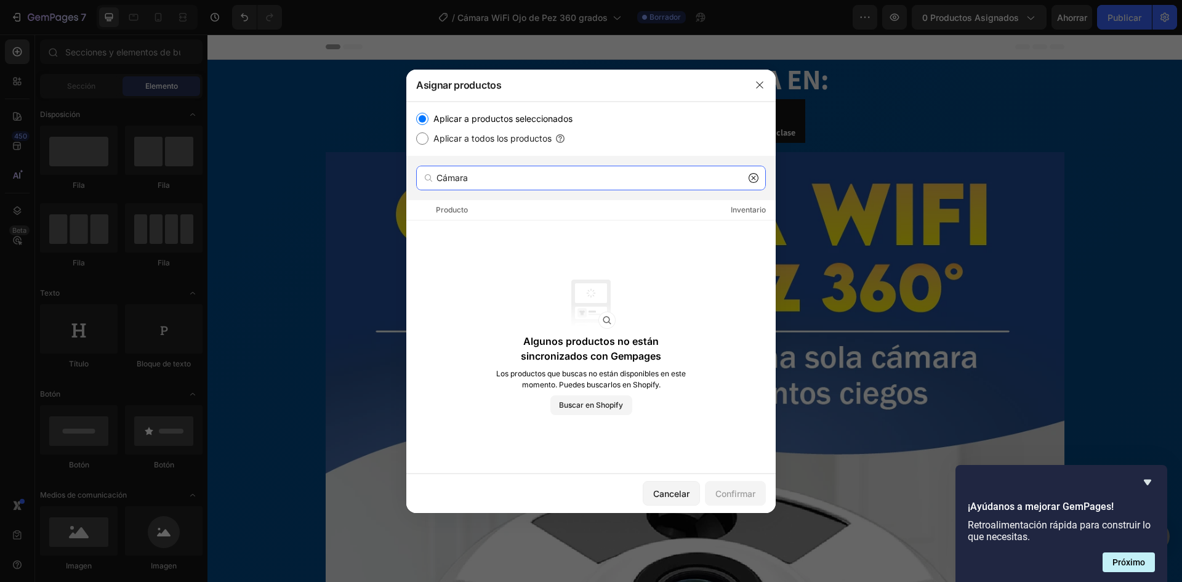
click at [438, 177] on div "Cámara" at bounding box center [591, 178] width 350 height 25
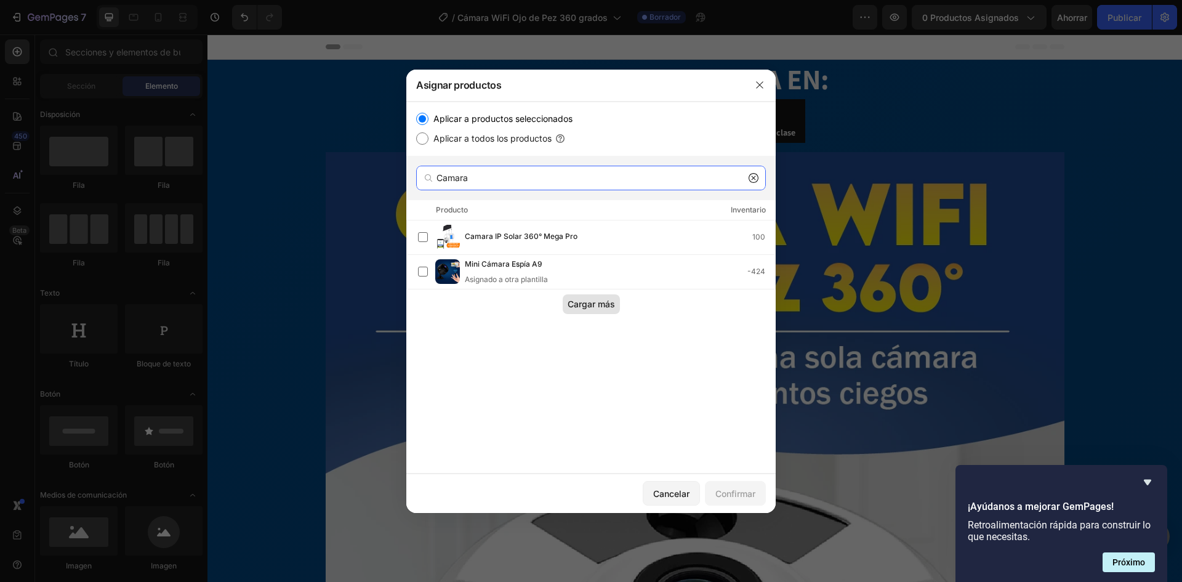
type input "Camara"
click at [568, 300] on font "Cargar más" at bounding box center [591, 304] width 47 height 10
click at [760, 84] on icon "button" at bounding box center [760, 85] width 10 height 10
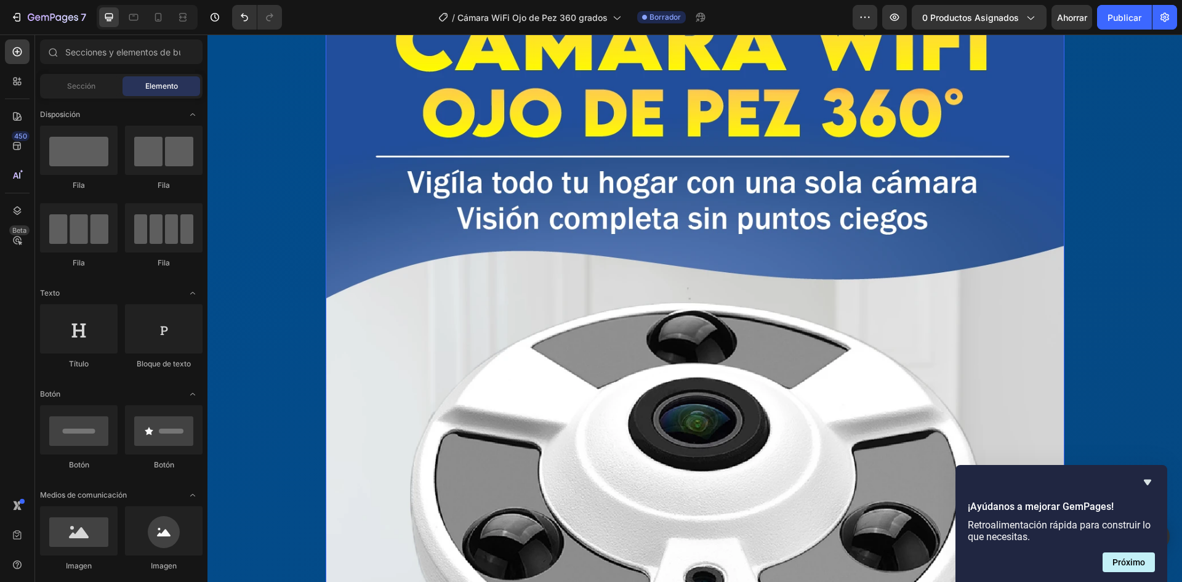
scroll to position [185, 0]
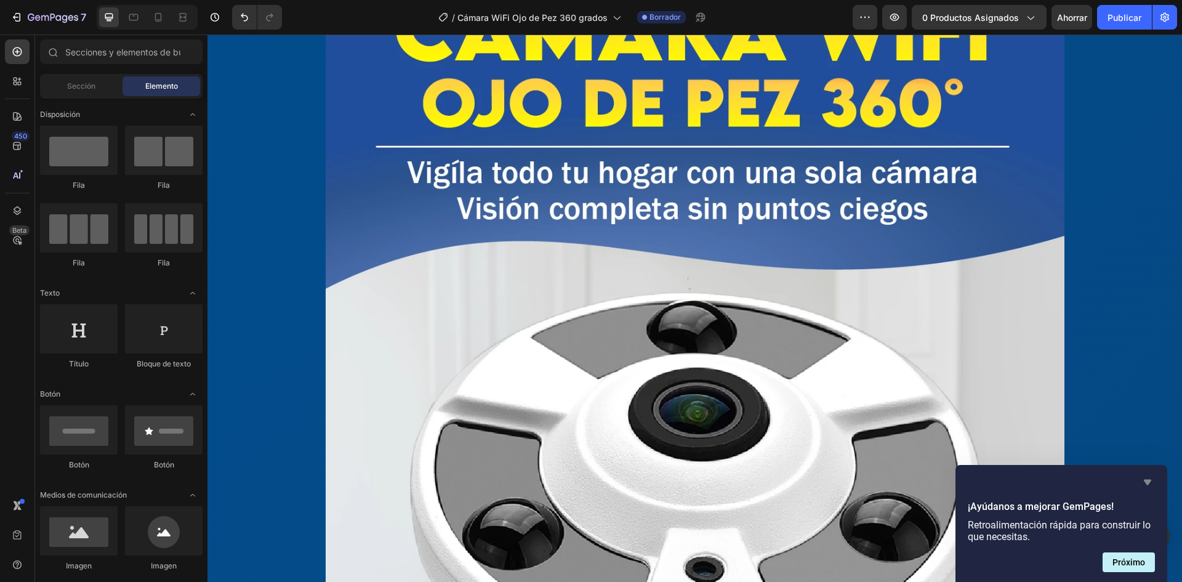
click at [1143, 481] on icon "Ocultar encuesta" at bounding box center [1147, 482] width 15 height 15
